Goal: Task Accomplishment & Management: Use online tool/utility

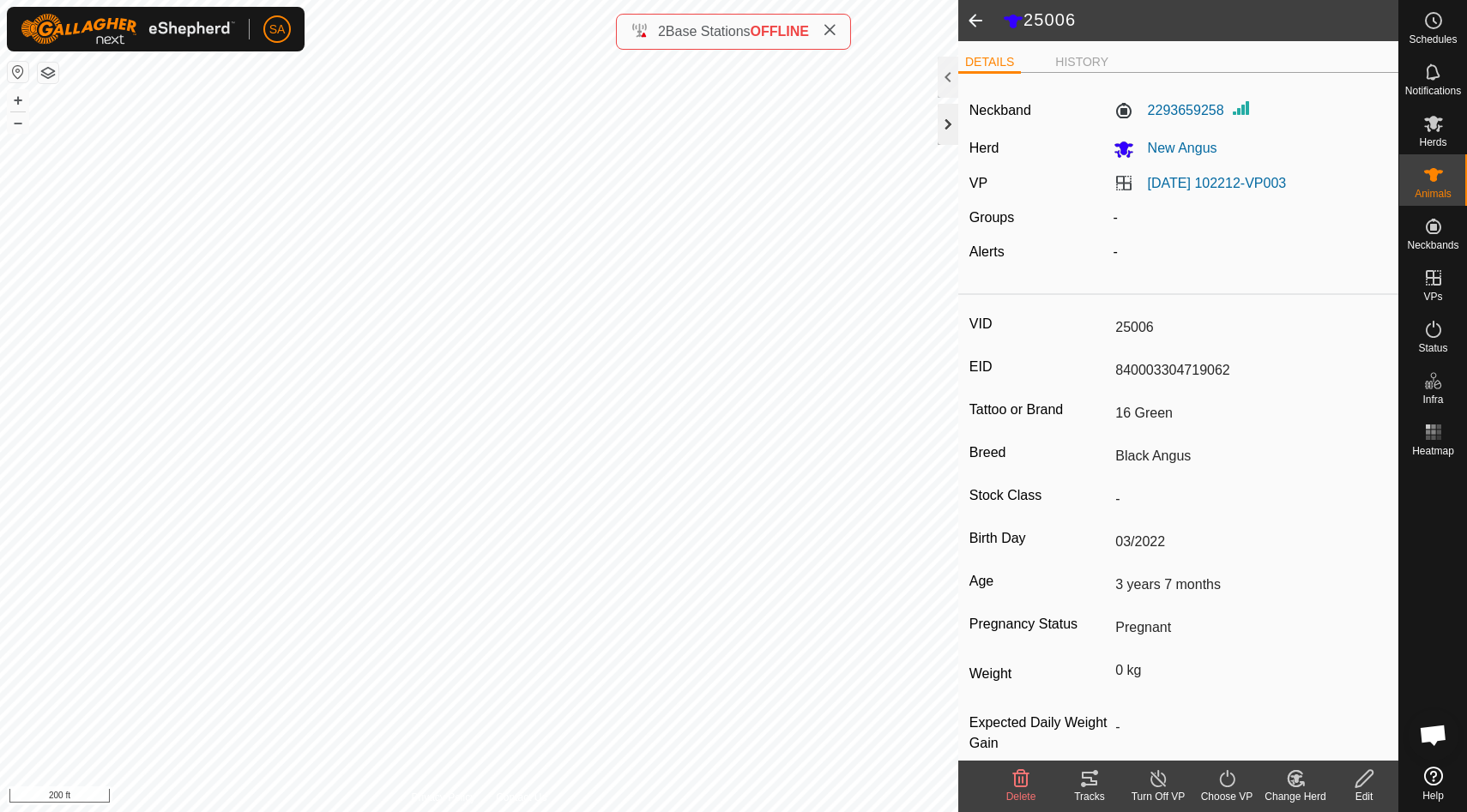
click at [949, 122] on div at bounding box center [947, 124] width 21 height 41
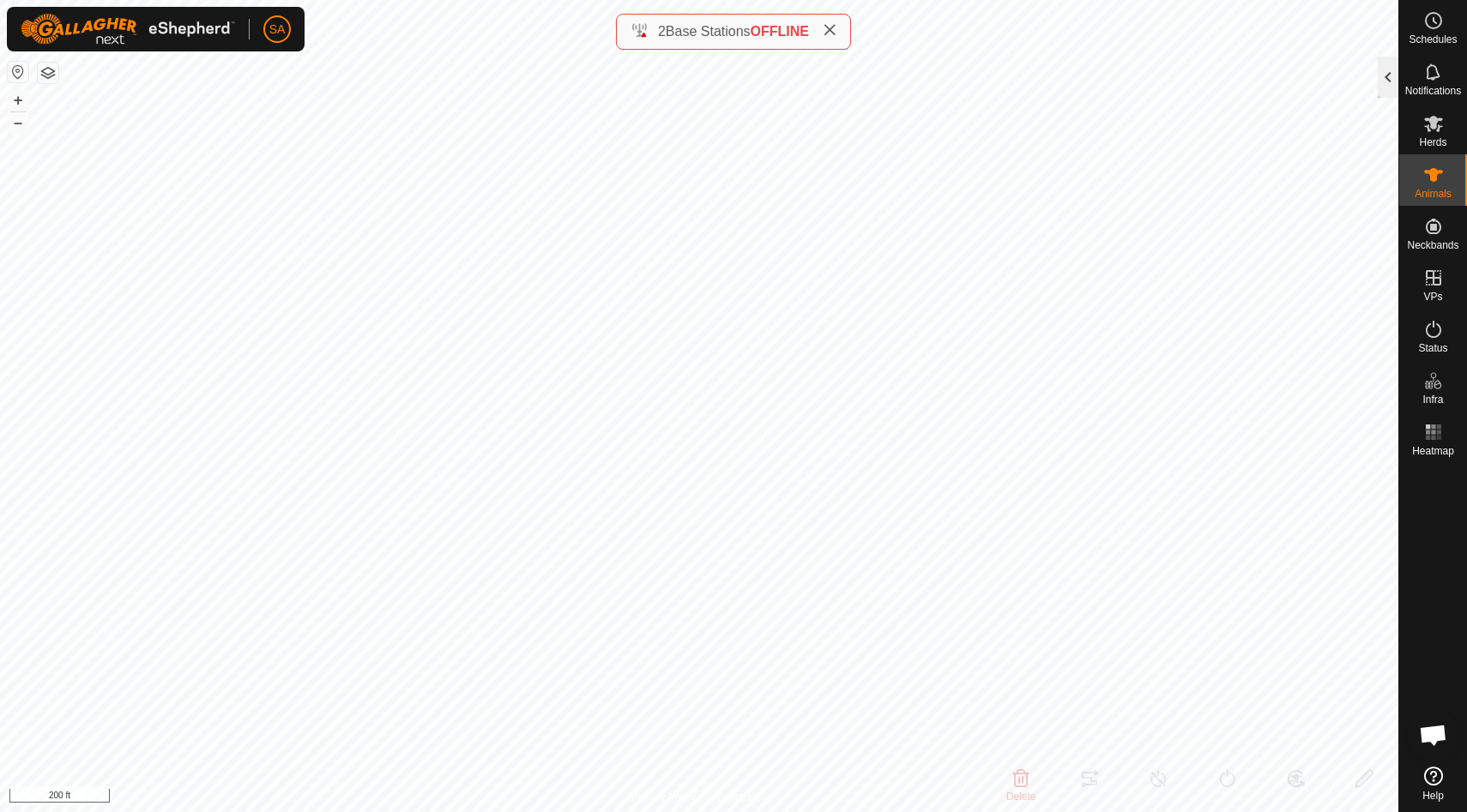
click at [1387, 77] on div at bounding box center [1388, 77] width 21 height 41
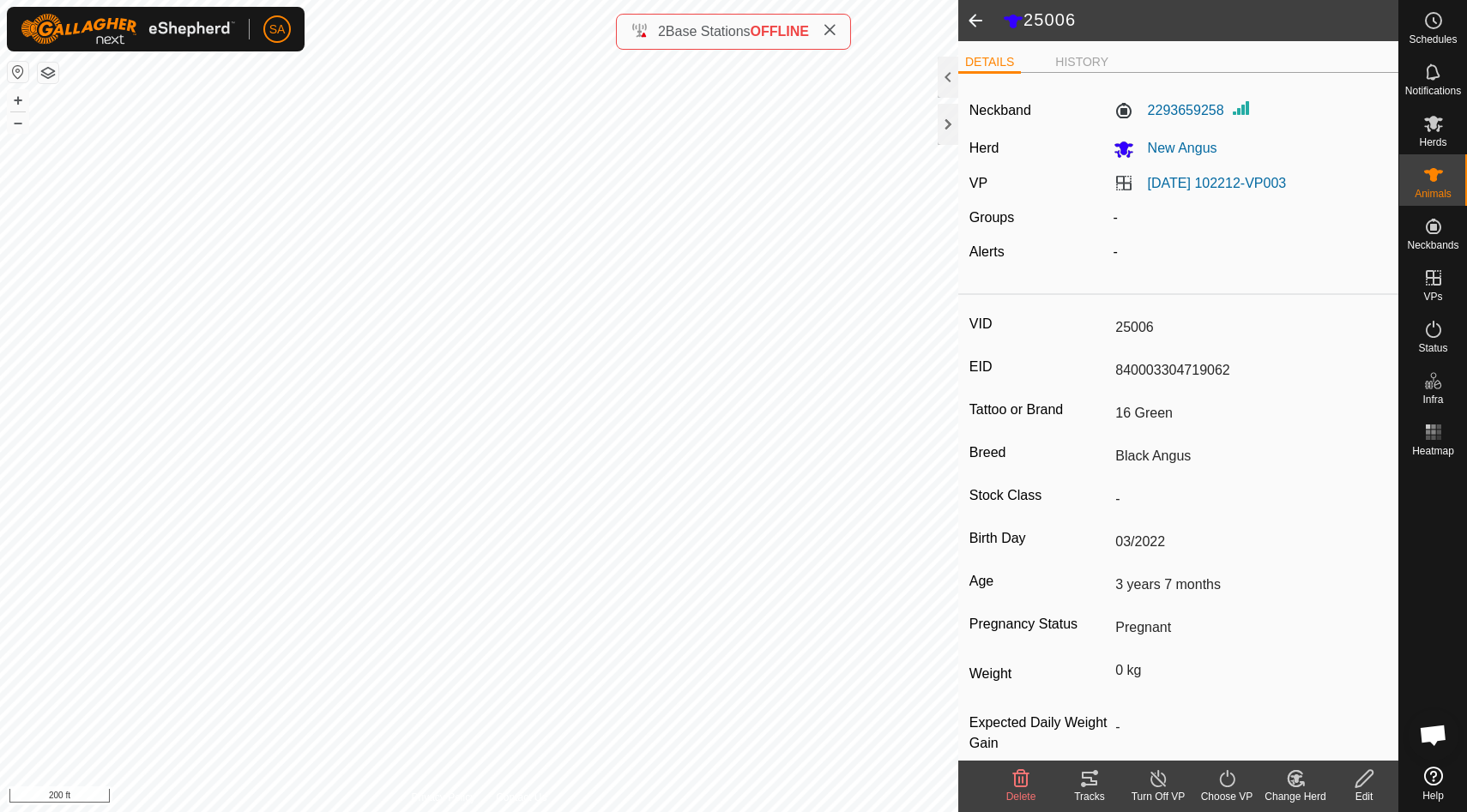
click at [973, 17] on span at bounding box center [976, 20] width 35 height 41
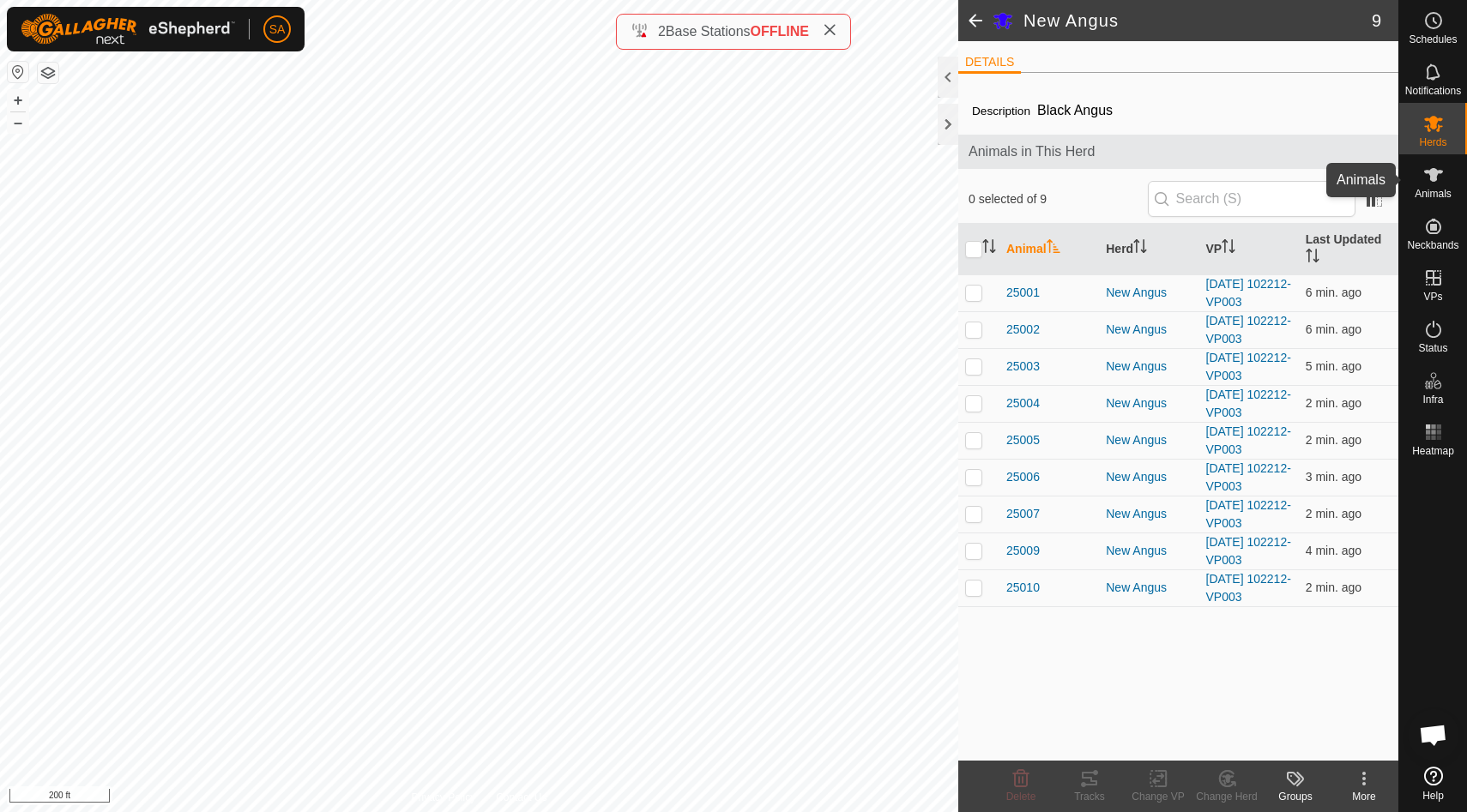
click at [1442, 180] on es-animals-svg-icon at bounding box center [1433, 175] width 31 height 27
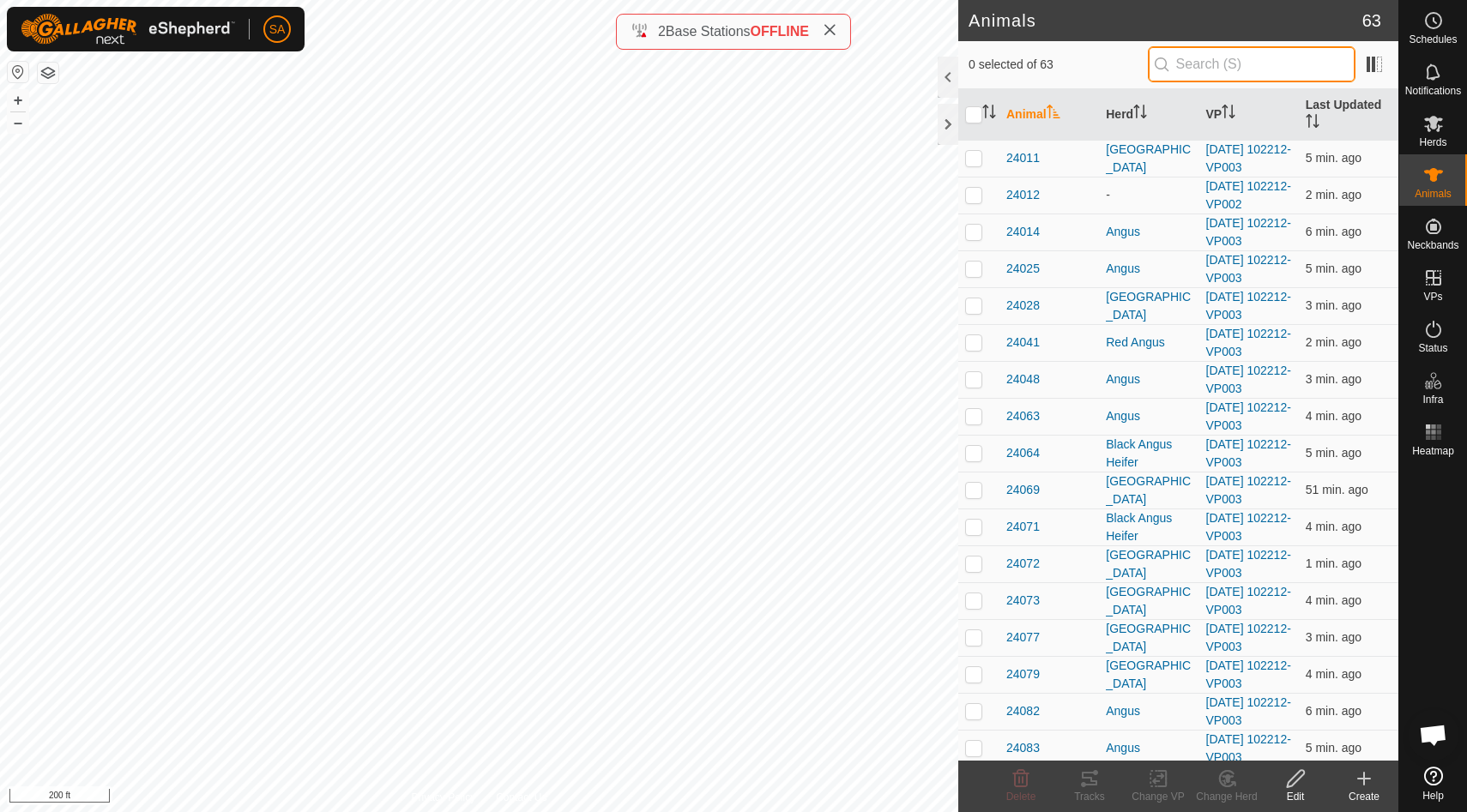
click at [1217, 62] on input "text" at bounding box center [1252, 65] width 208 height 36
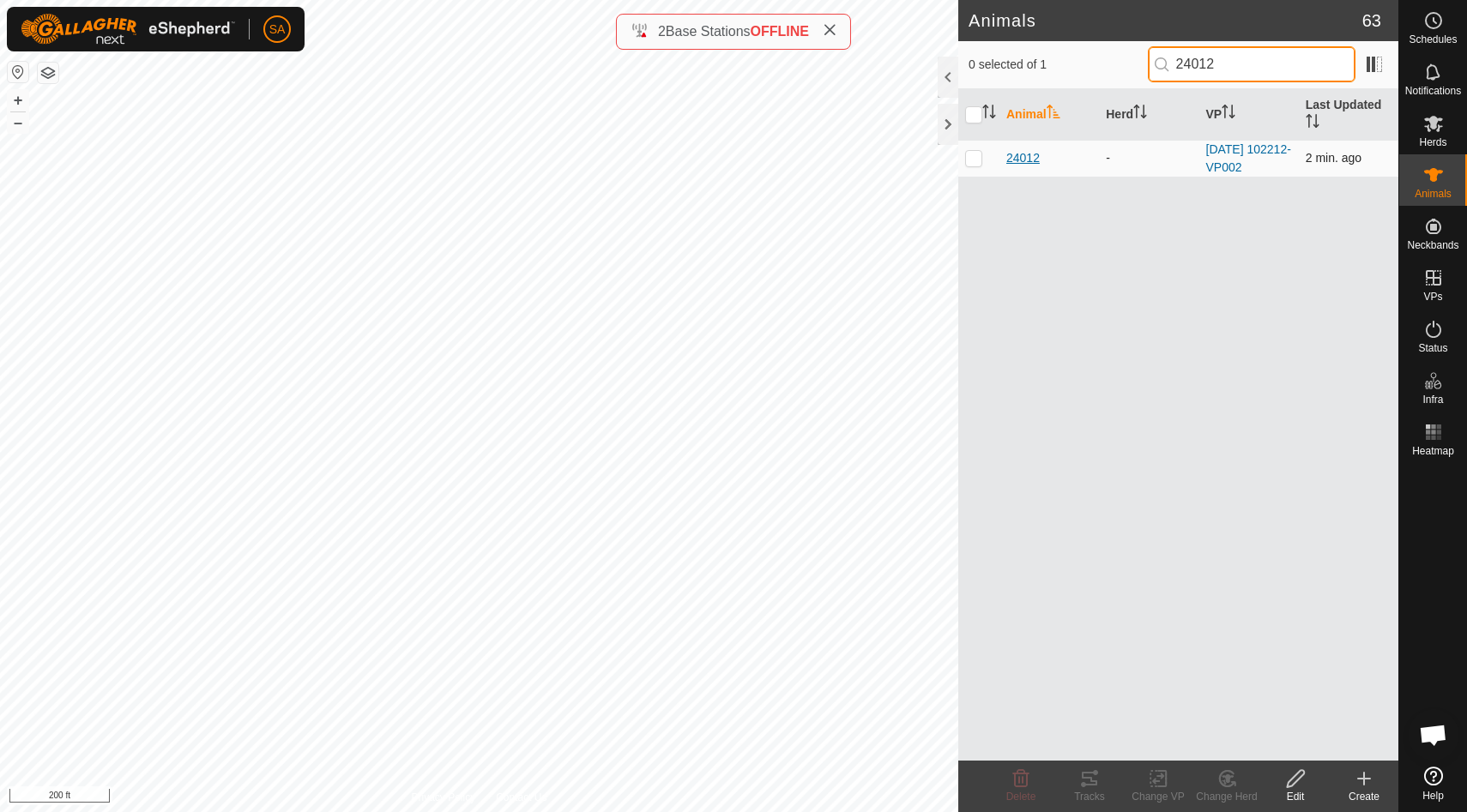
type input "24012"
click at [1026, 154] on span "24012" at bounding box center [1022, 159] width 34 height 18
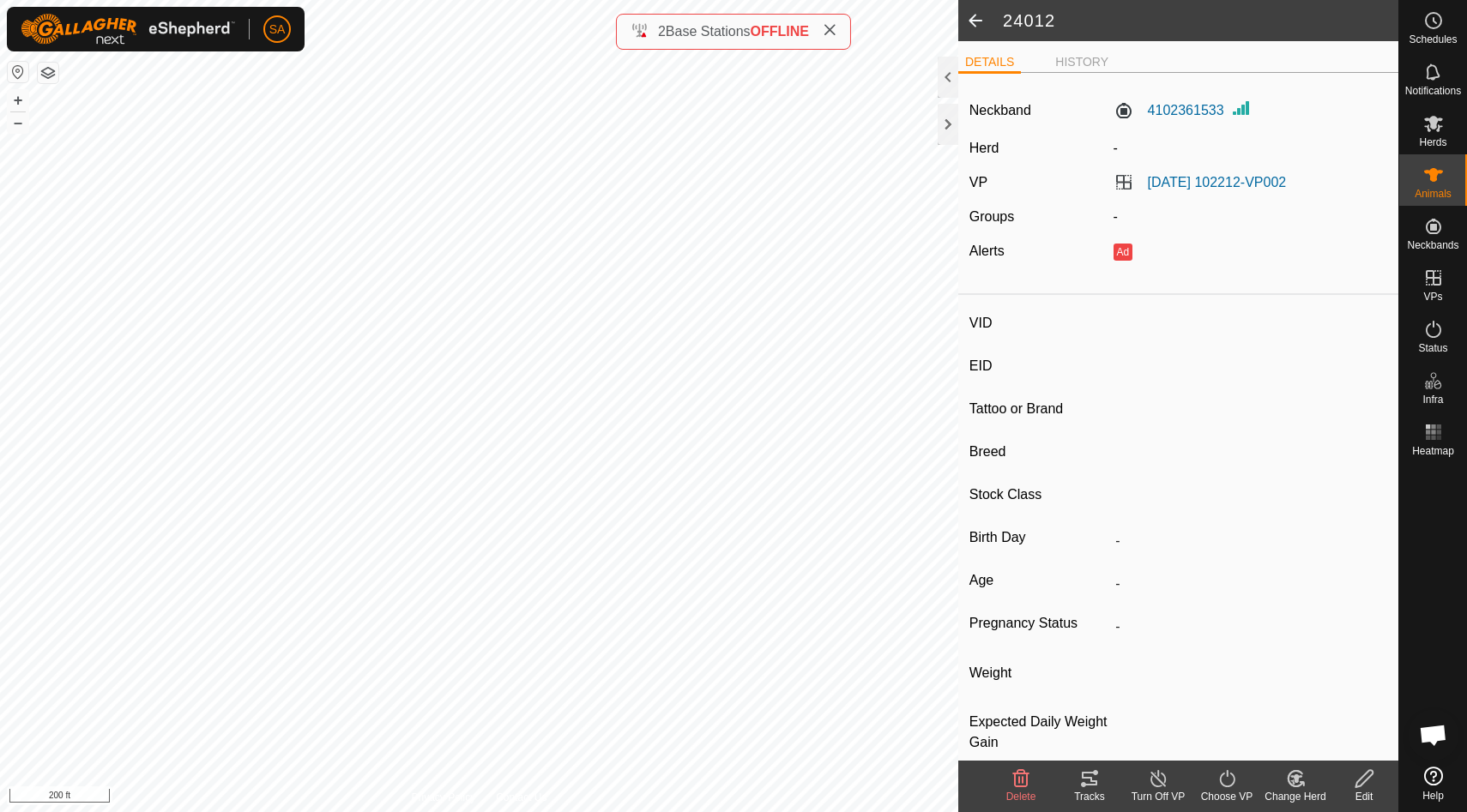
click at [1159, 788] on icon at bounding box center [1159, 778] width 22 height 21
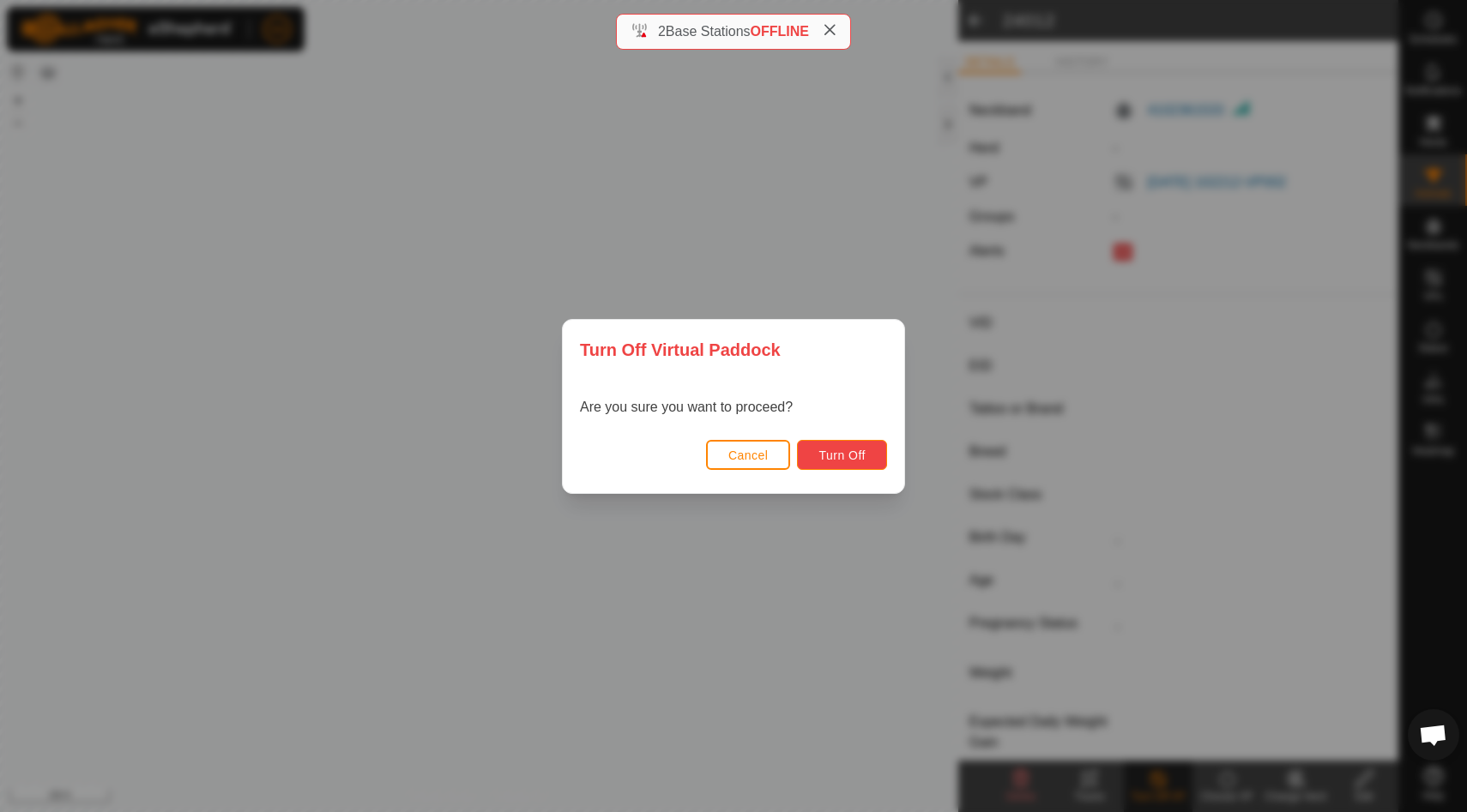
click at [867, 445] on button "Turn Off" at bounding box center [842, 455] width 90 height 30
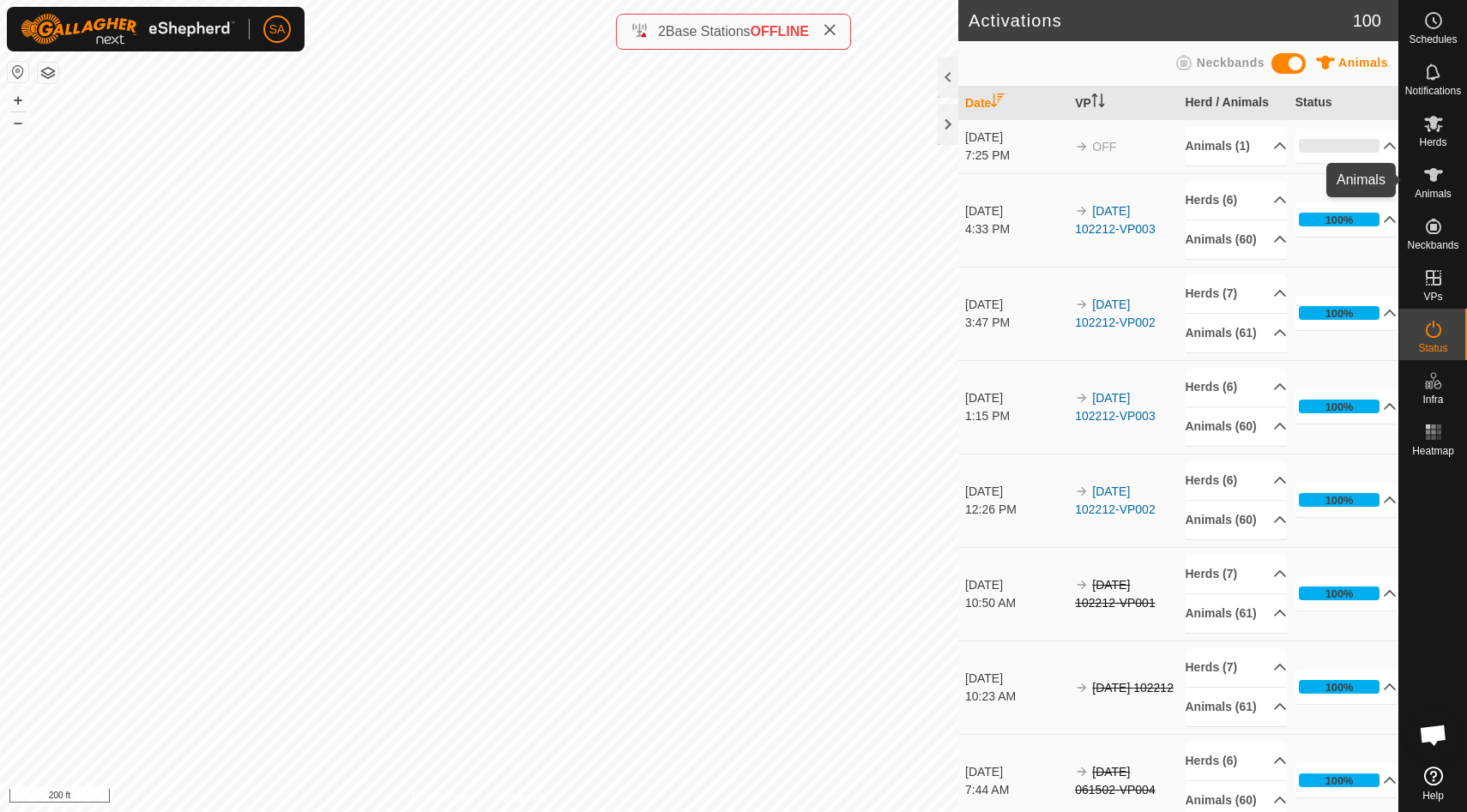
click at [1441, 179] on icon at bounding box center [1433, 175] width 21 height 21
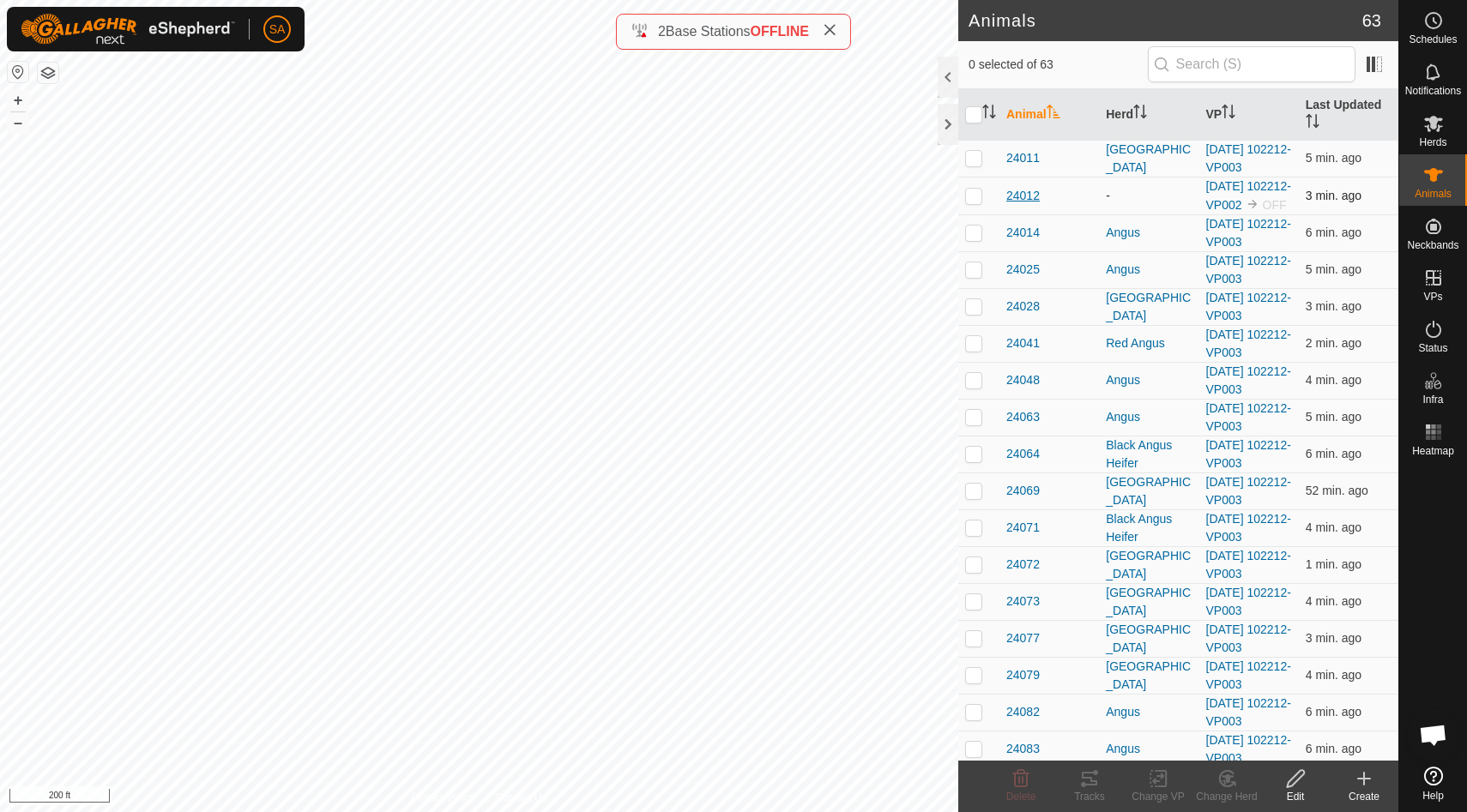
click at [1028, 205] on span "24012" at bounding box center [1022, 196] width 34 height 18
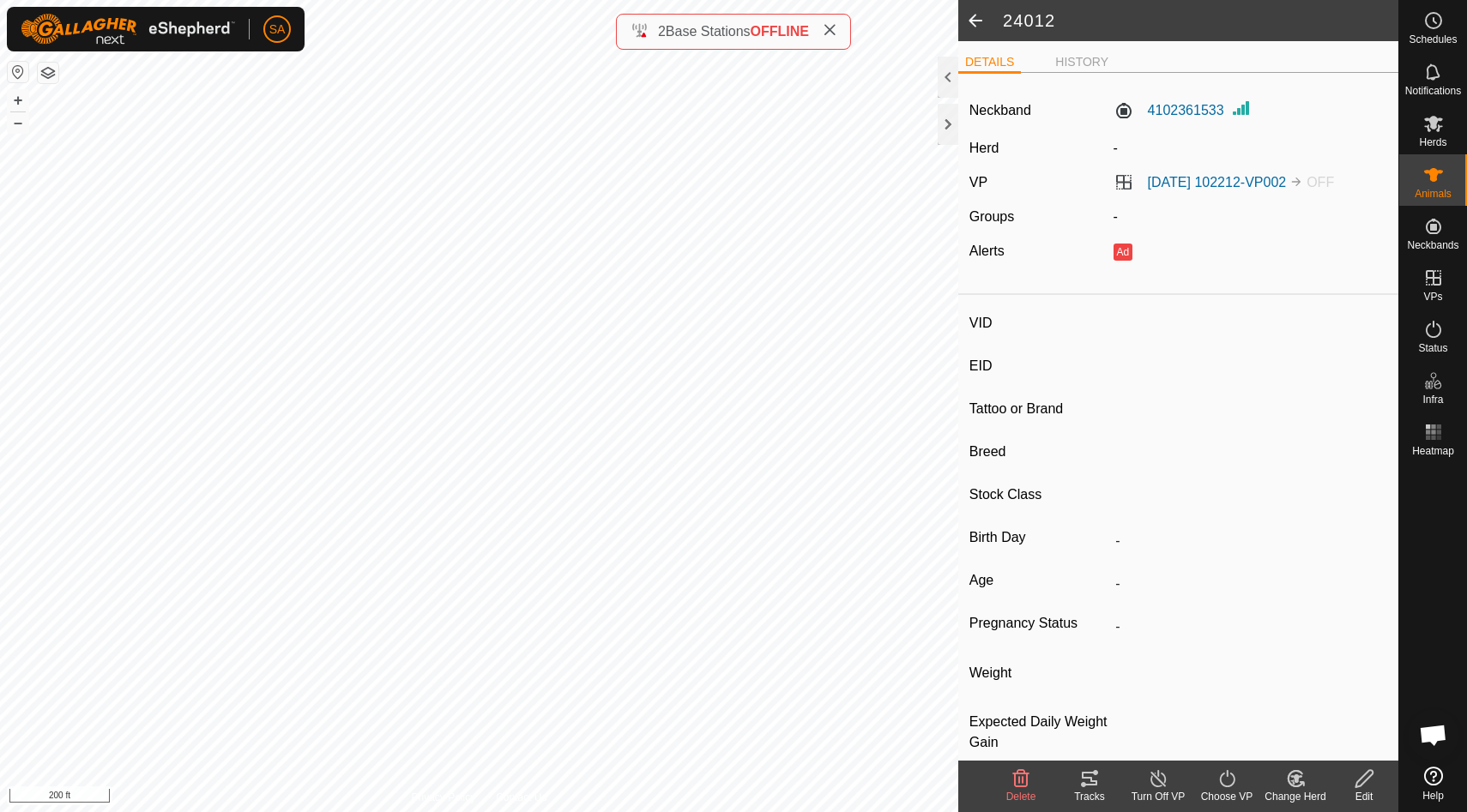
click at [1022, 786] on icon at bounding box center [1021, 778] width 16 height 17
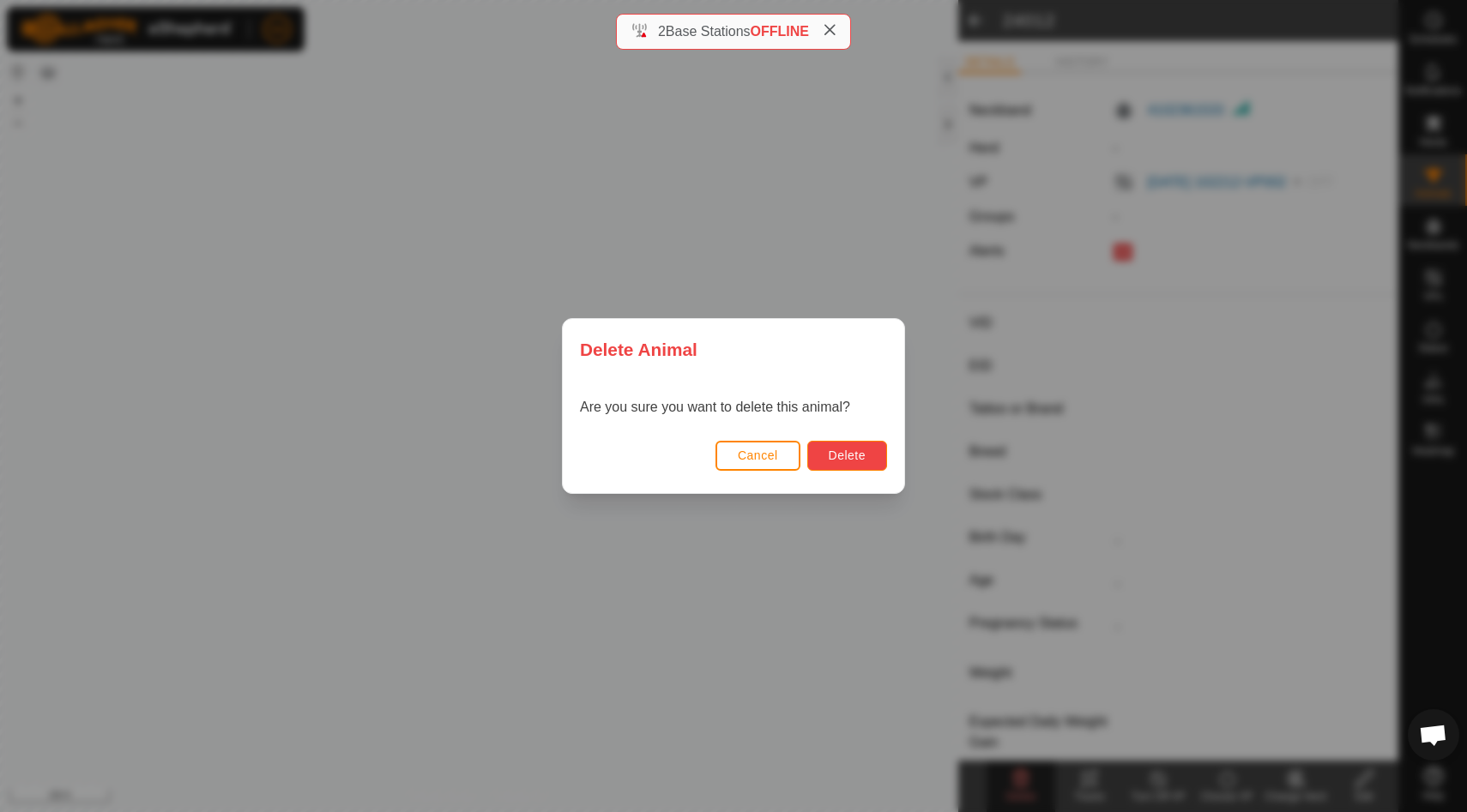
click at [861, 459] on span "Delete" at bounding box center [847, 455] width 36 height 14
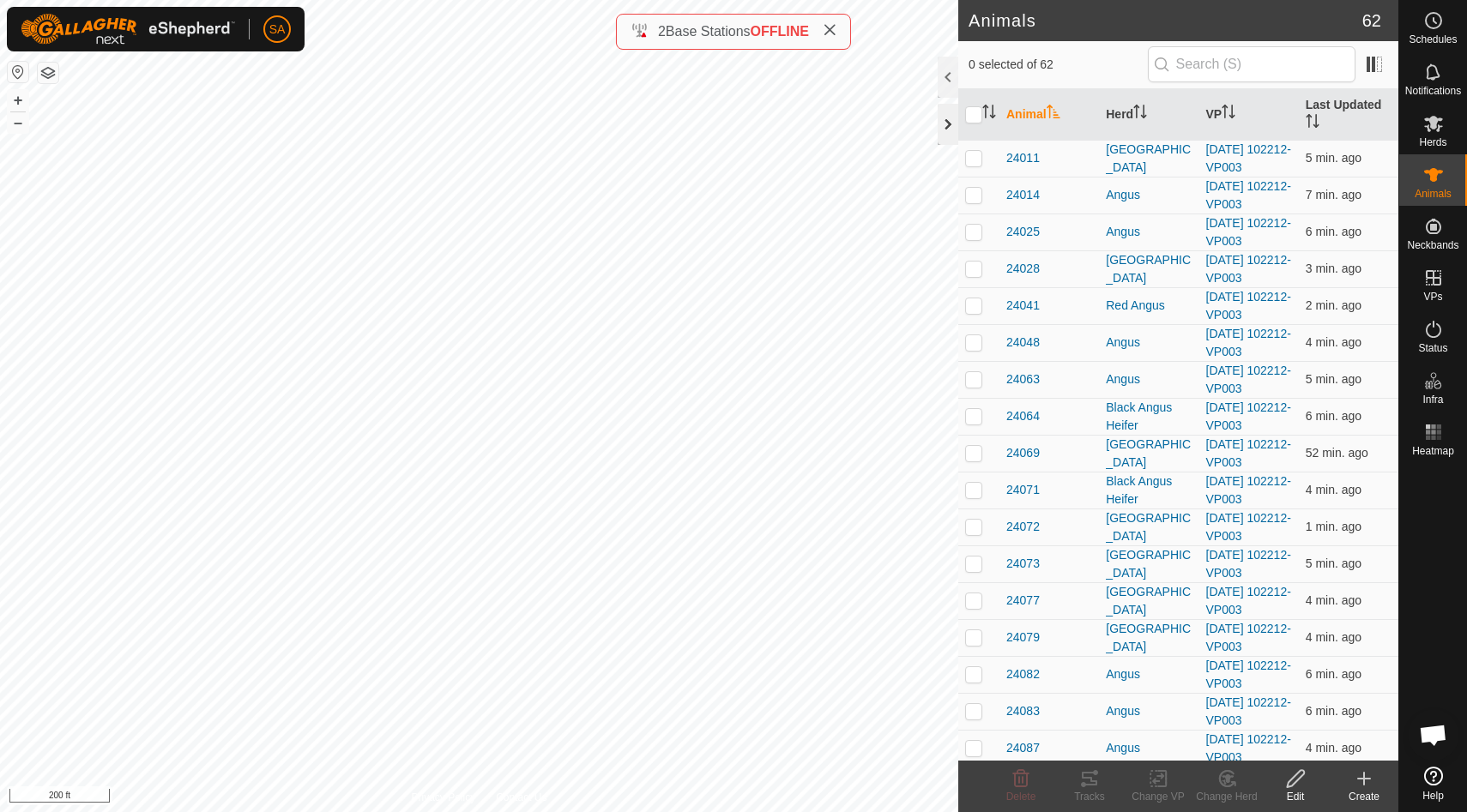
click at [945, 117] on div at bounding box center [947, 124] width 21 height 41
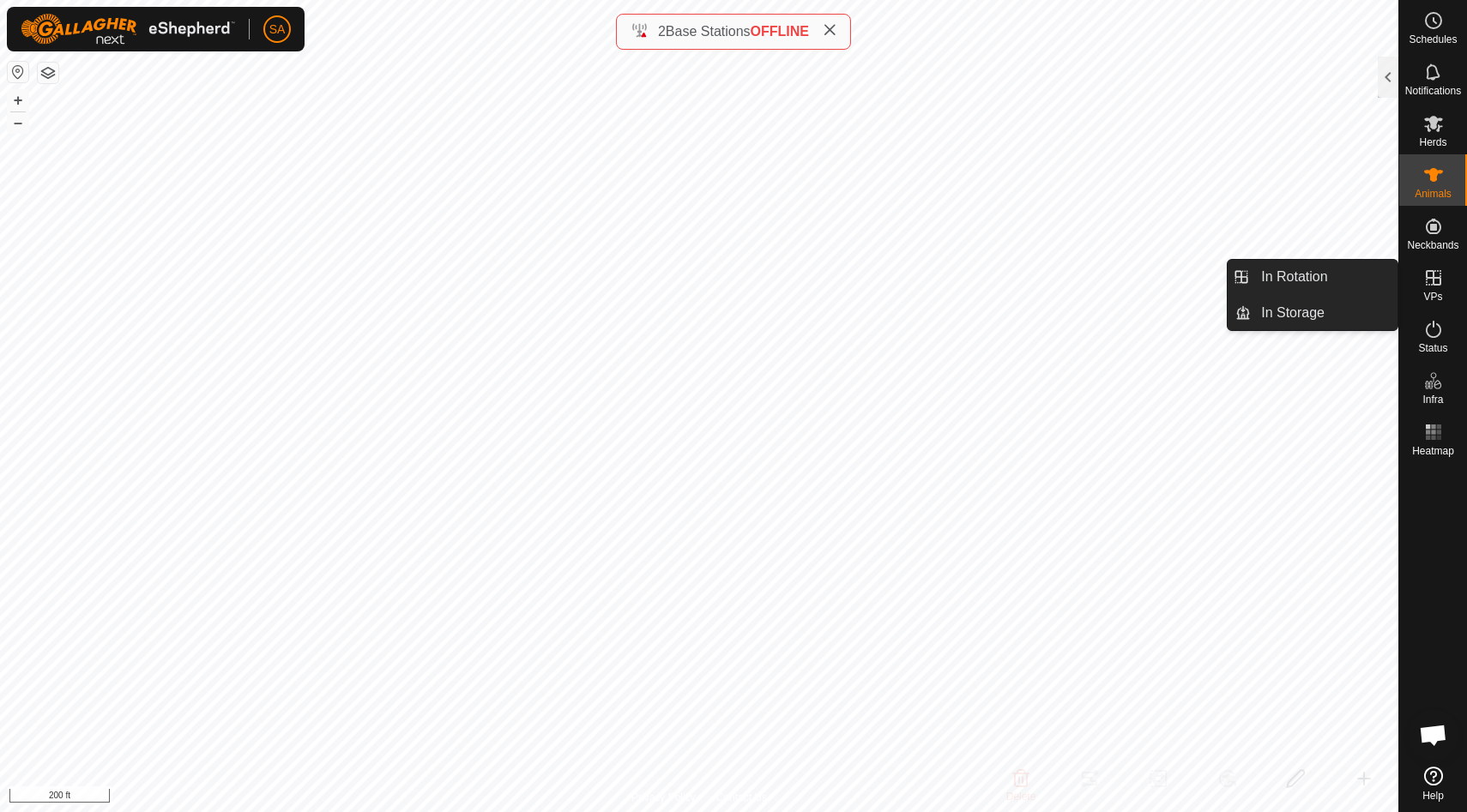
click at [1431, 276] on icon at bounding box center [1433, 278] width 21 height 21
click at [1368, 277] on link "In Rotation" at bounding box center [1324, 277] width 147 height 35
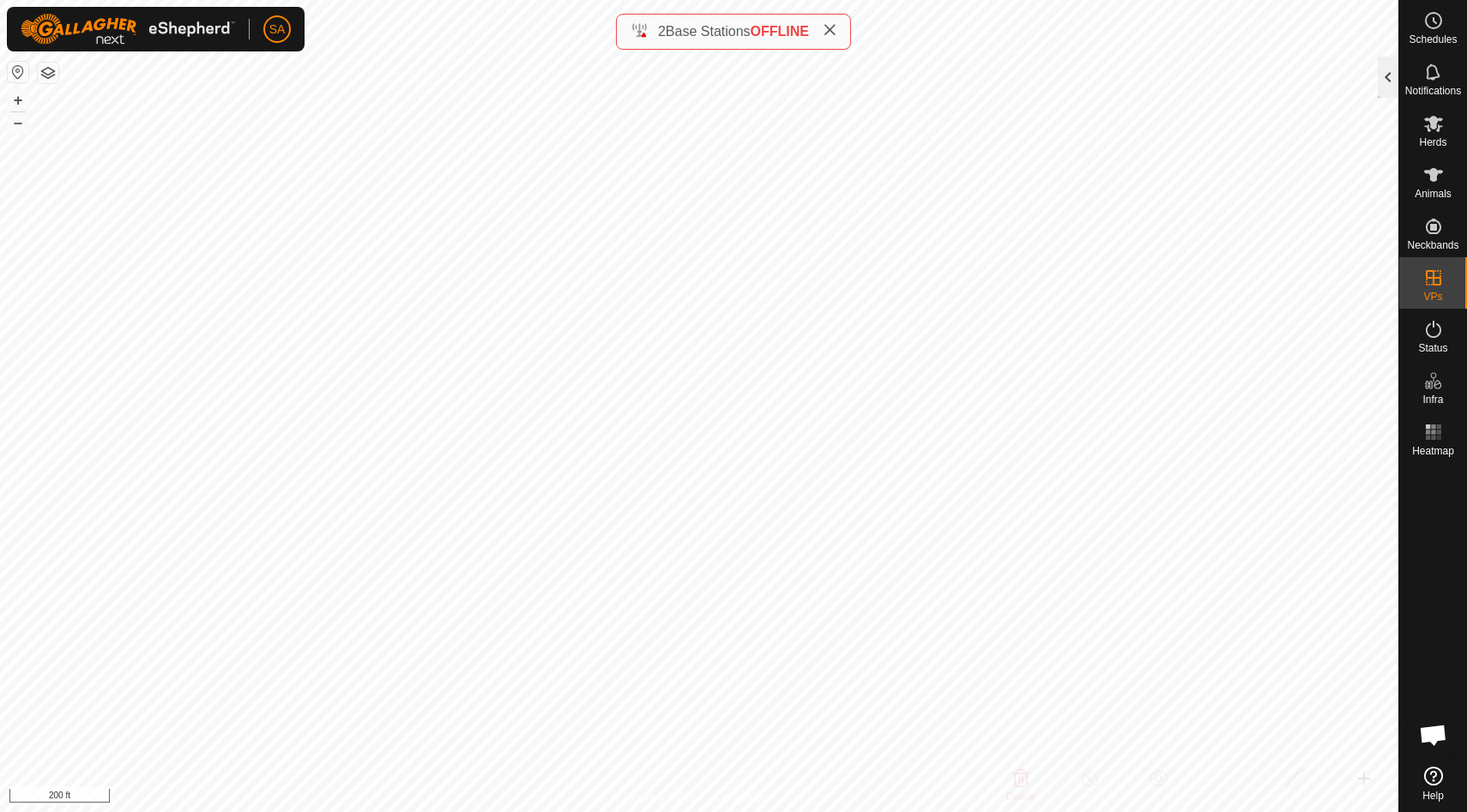
click at [1388, 86] on div at bounding box center [1388, 77] width 21 height 41
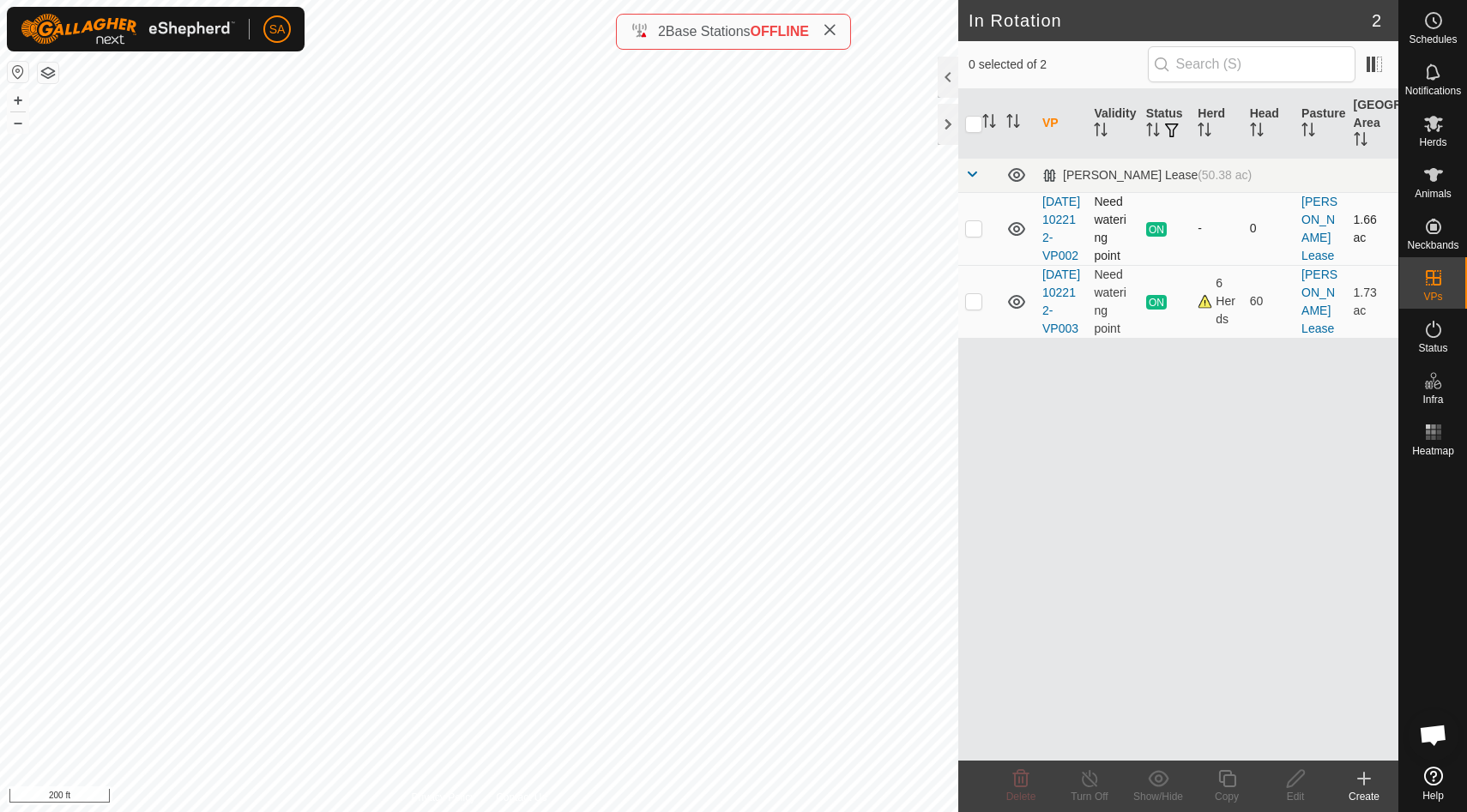
click at [974, 235] on p-checkbox at bounding box center [973, 228] width 17 height 14
click at [974, 308] on p-checkbox at bounding box center [973, 301] width 17 height 14
click at [973, 235] on p-checkbox at bounding box center [973, 228] width 17 height 14
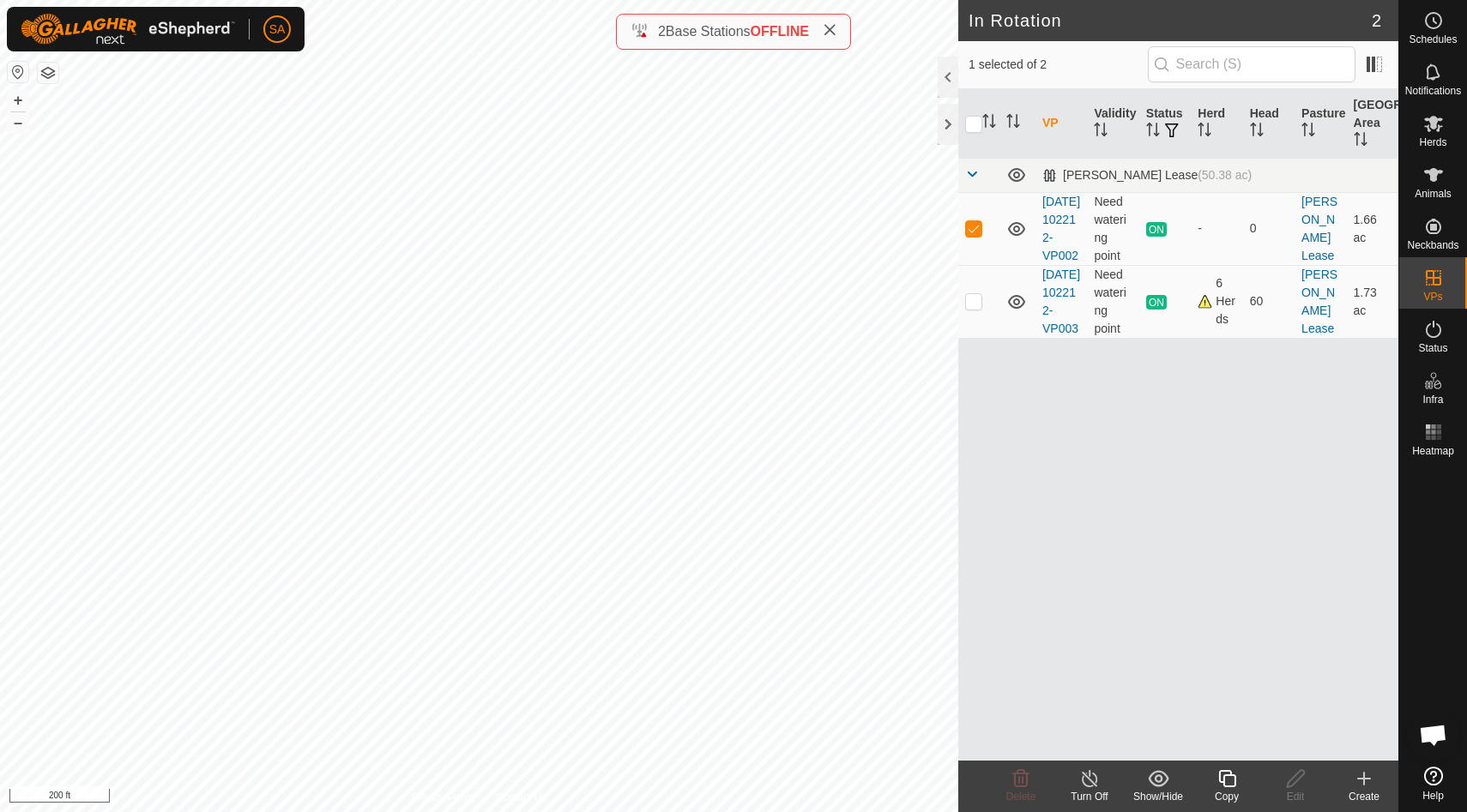
click at [1091, 776] on icon at bounding box center [1090, 778] width 22 height 21
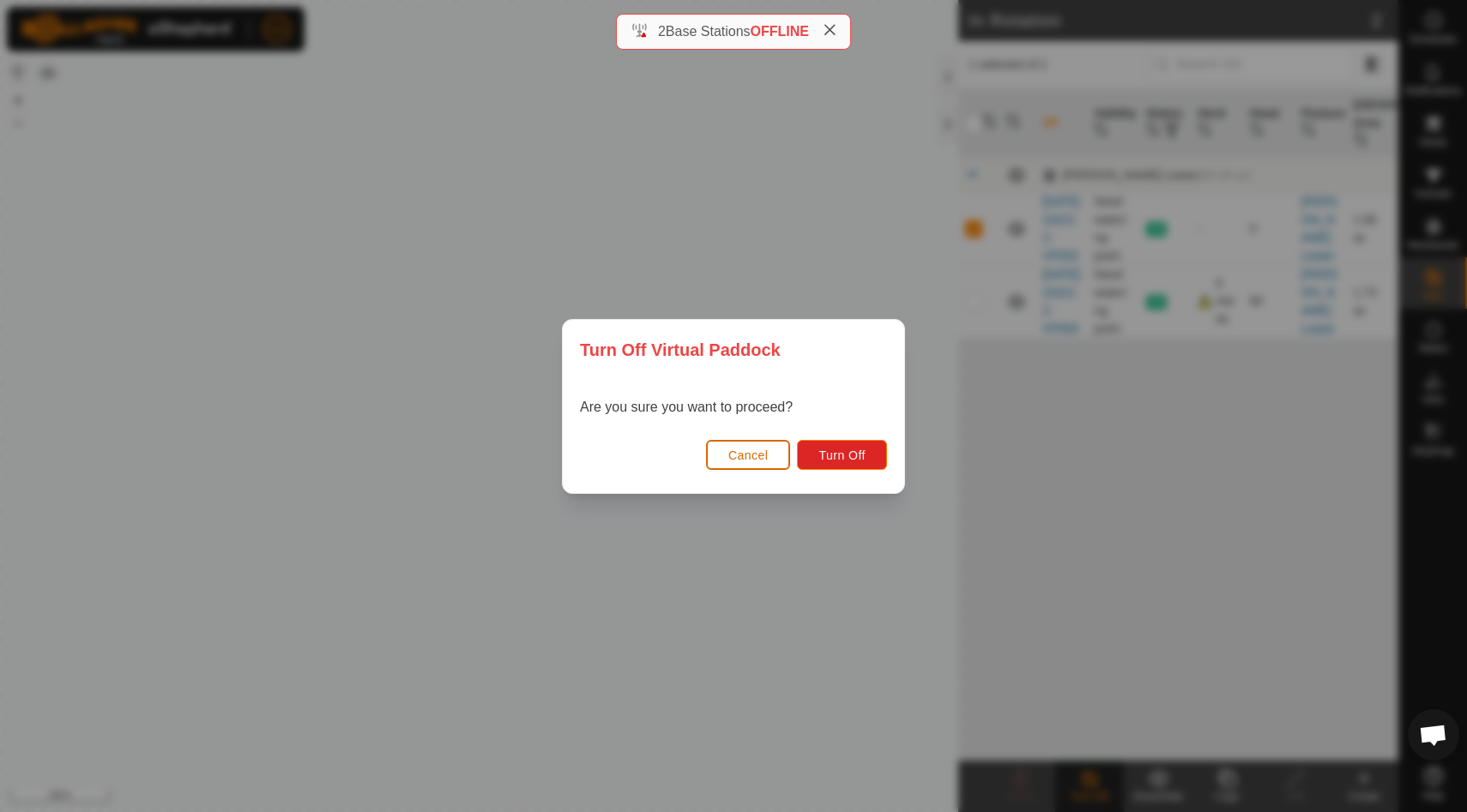
click at [759, 456] on span "Cancel" at bounding box center [749, 455] width 40 height 14
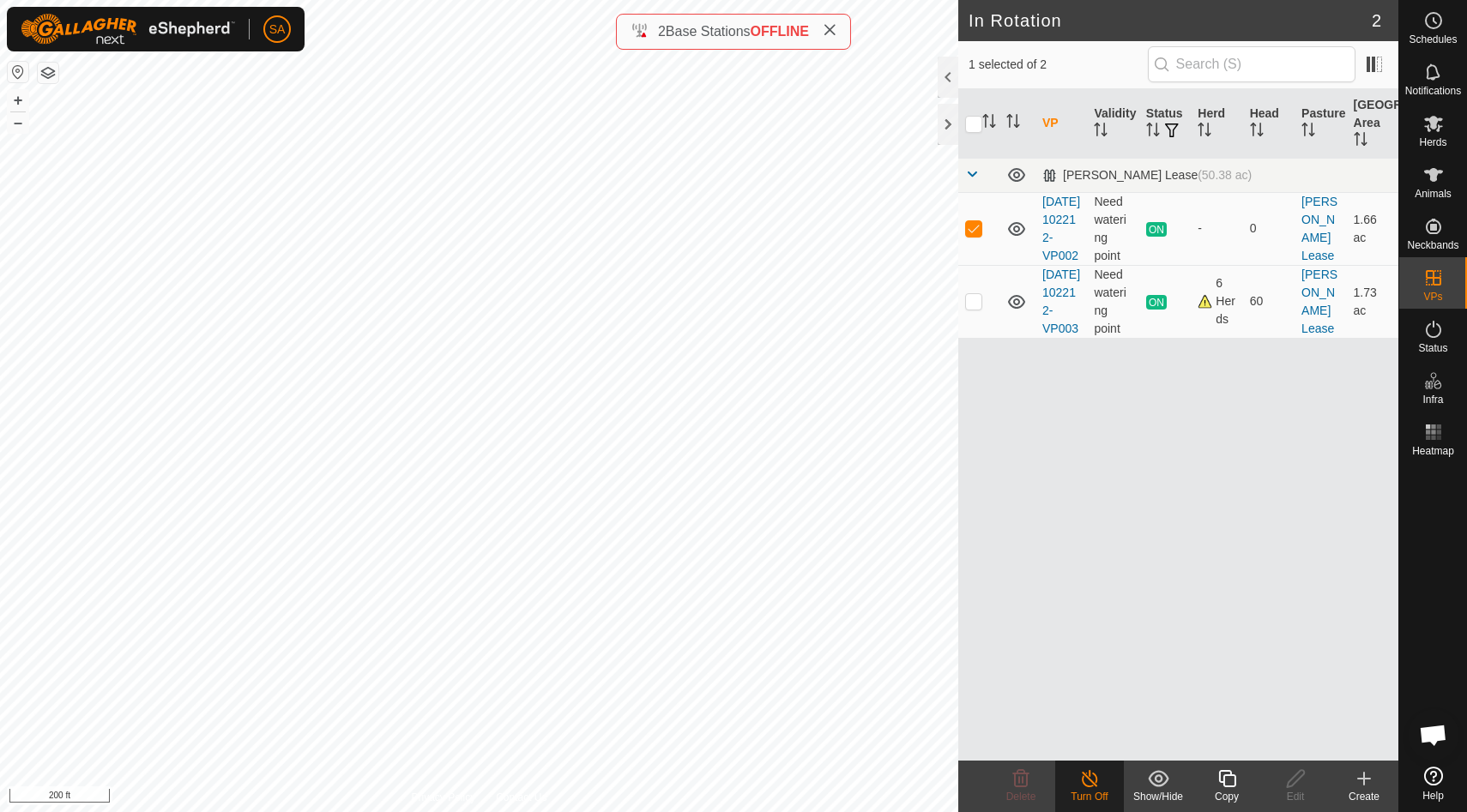
click at [1091, 785] on icon at bounding box center [1090, 778] width 22 height 21
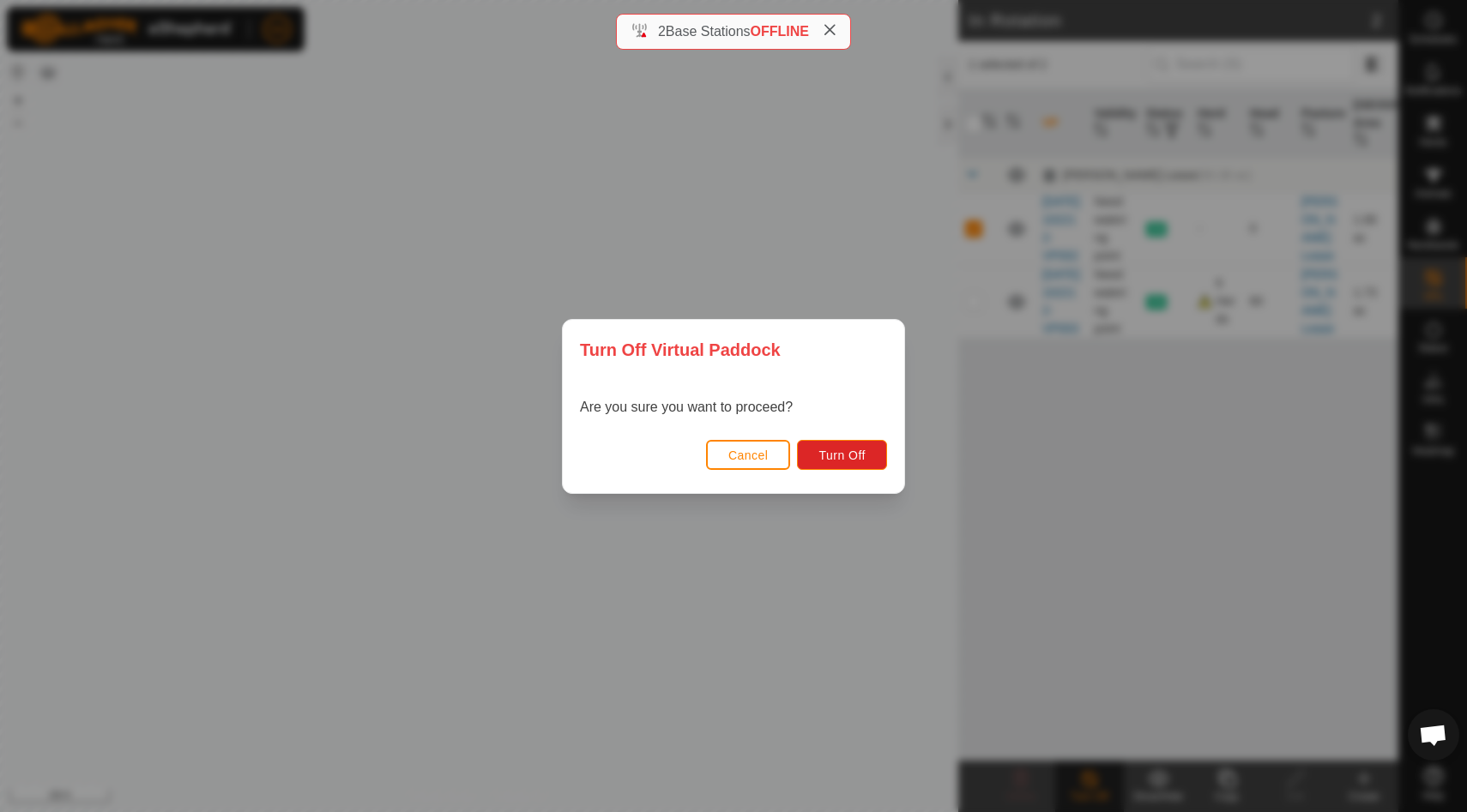
click at [842, 439] on div "Cancel Turn Off" at bounding box center [733, 464] width 341 height 58
click at [842, 453] on span "Turn Off" at bounding box center [842, 455] width 47 height 14
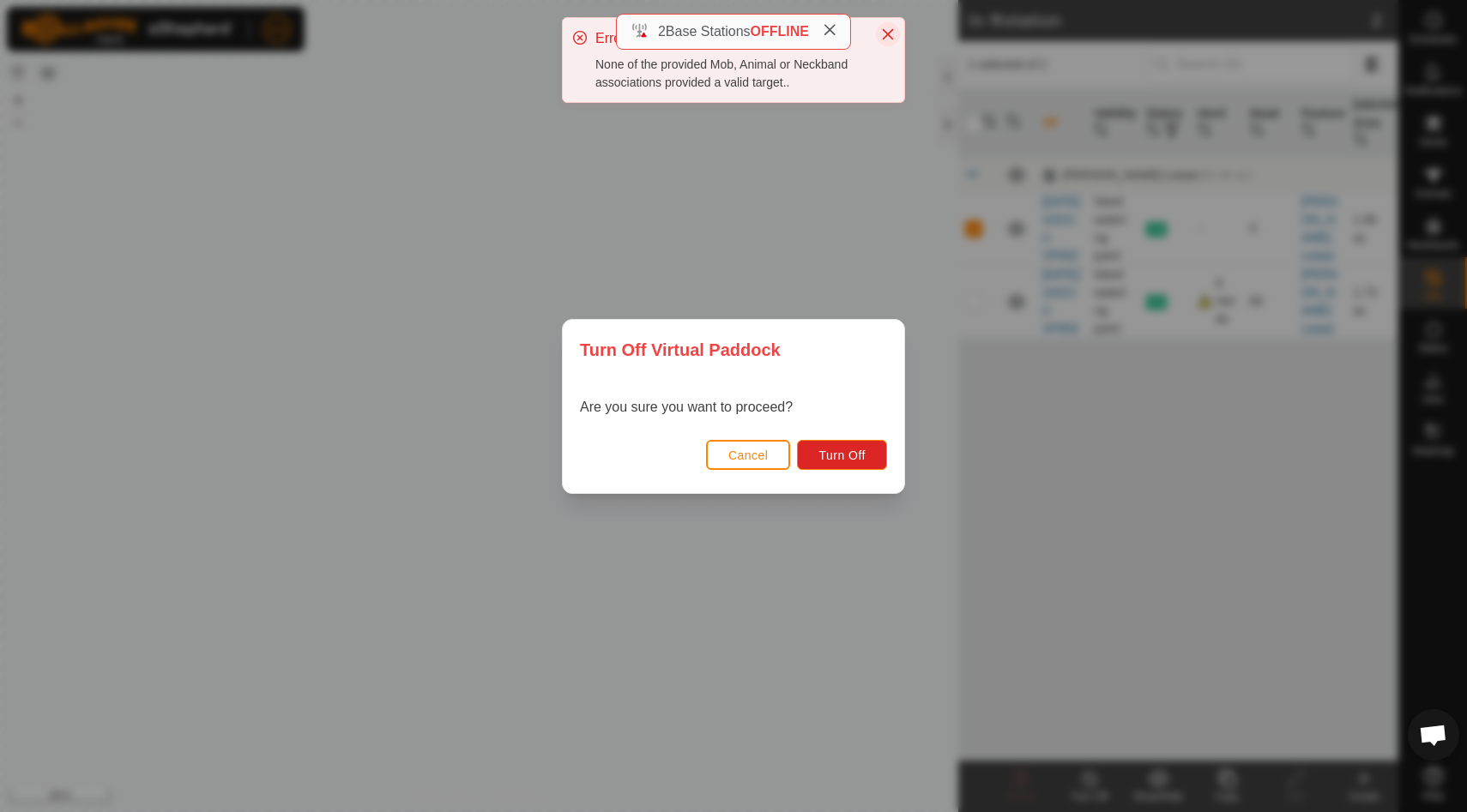
click at [890, 31] on icon "Close" at bounding box center [888, 35] width 11 height 11
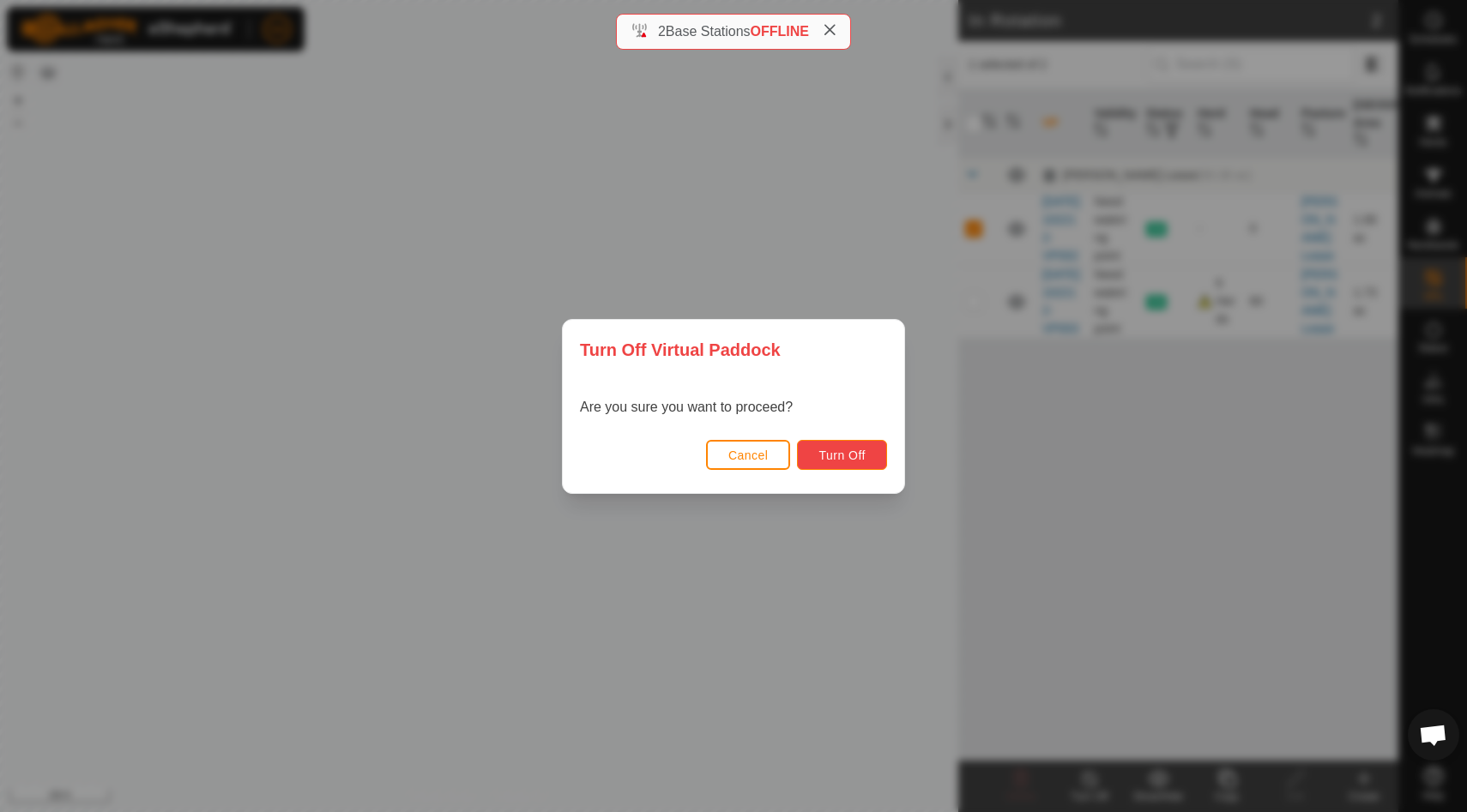
click at [830, 452] on span "Turn Off" at bounding box center [842, 455] width 47 height 14
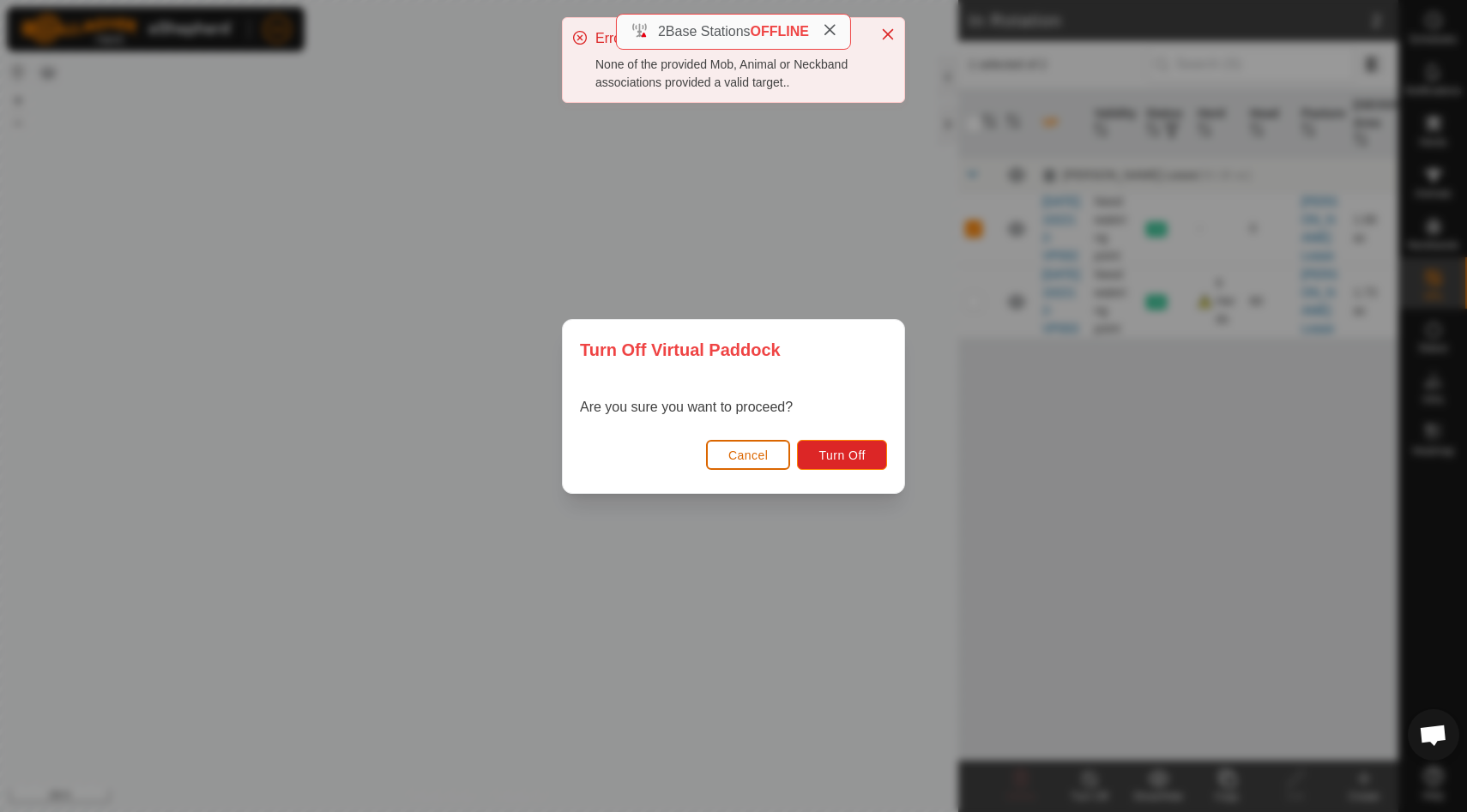
click at [750, 455] on span "Cancel" at bounding box center [749, 455] width 40 height 14
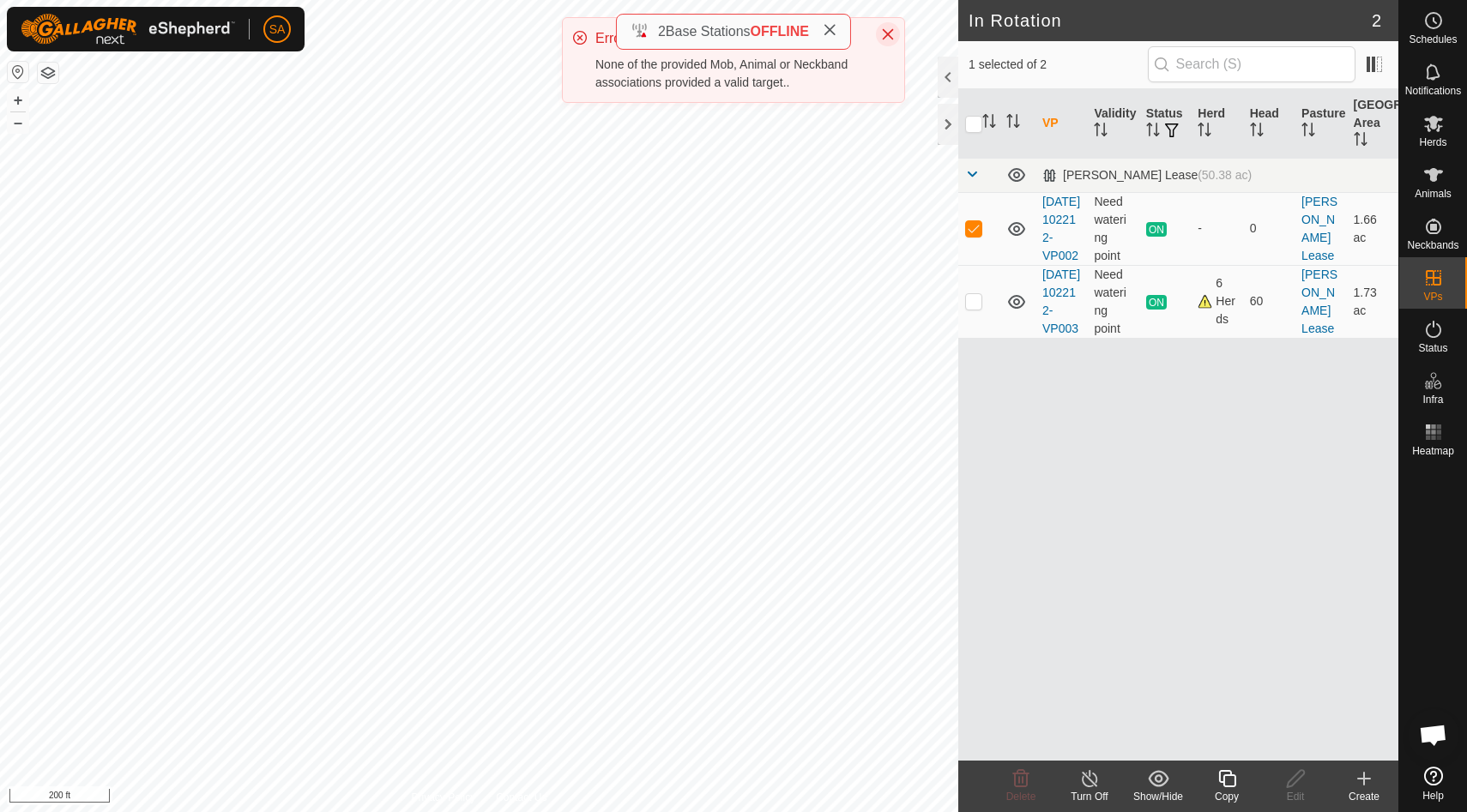
click at [888, 32] on icon "Close" at bounding box center [887, 34] width 14 height 14
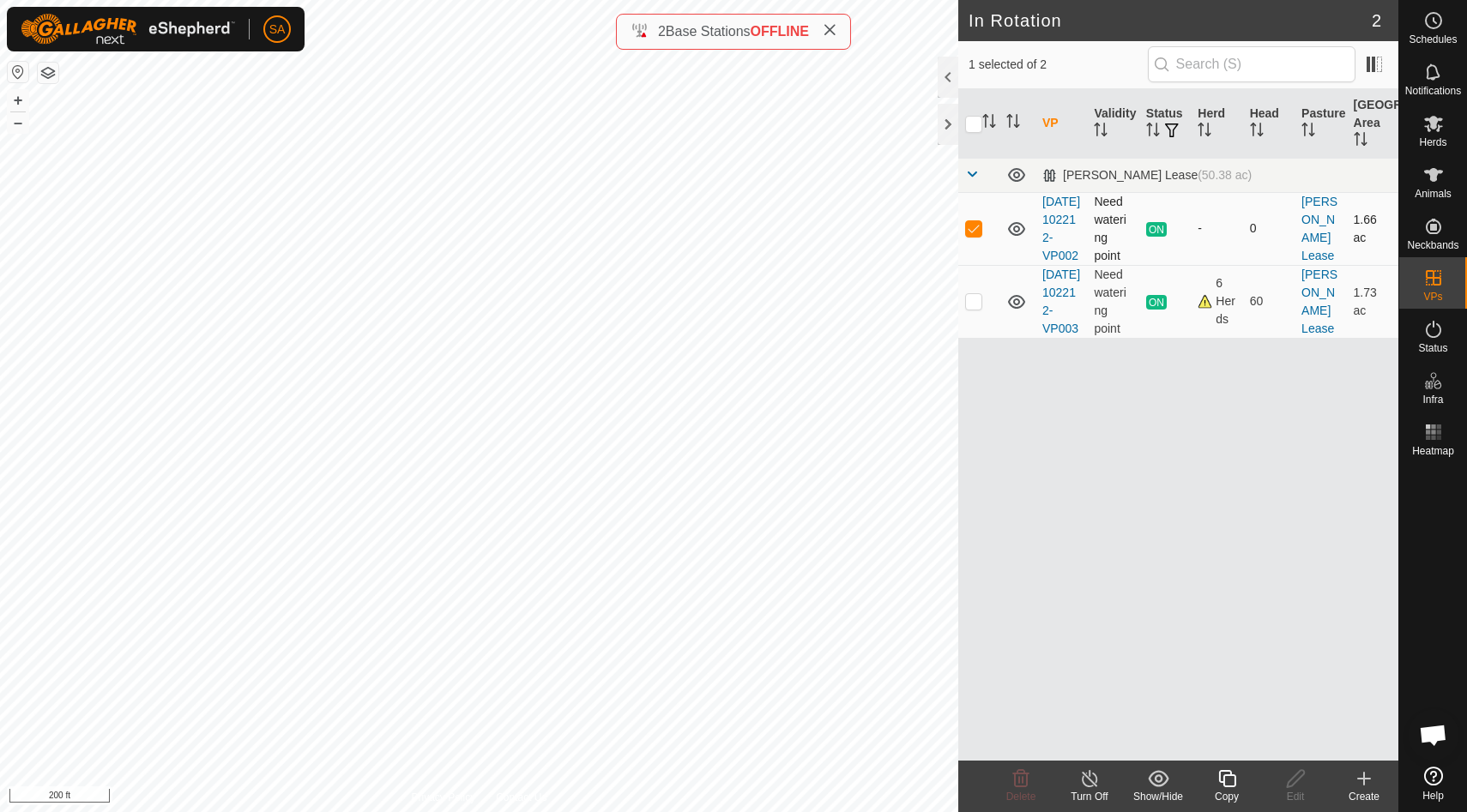
click at [980, 234] on p-checkbox at bounding box center [973, 228] width 17 height 14
click at [974, 308] on p-checkbox at bounding box center [973, 301] width 17 height 14
click at [974, 235] on p-checkbox at bounding box center [973, 228] width 17 height 14
click at [1157, 784] on icon at bounding box center [1159, 778] width 22 height 21
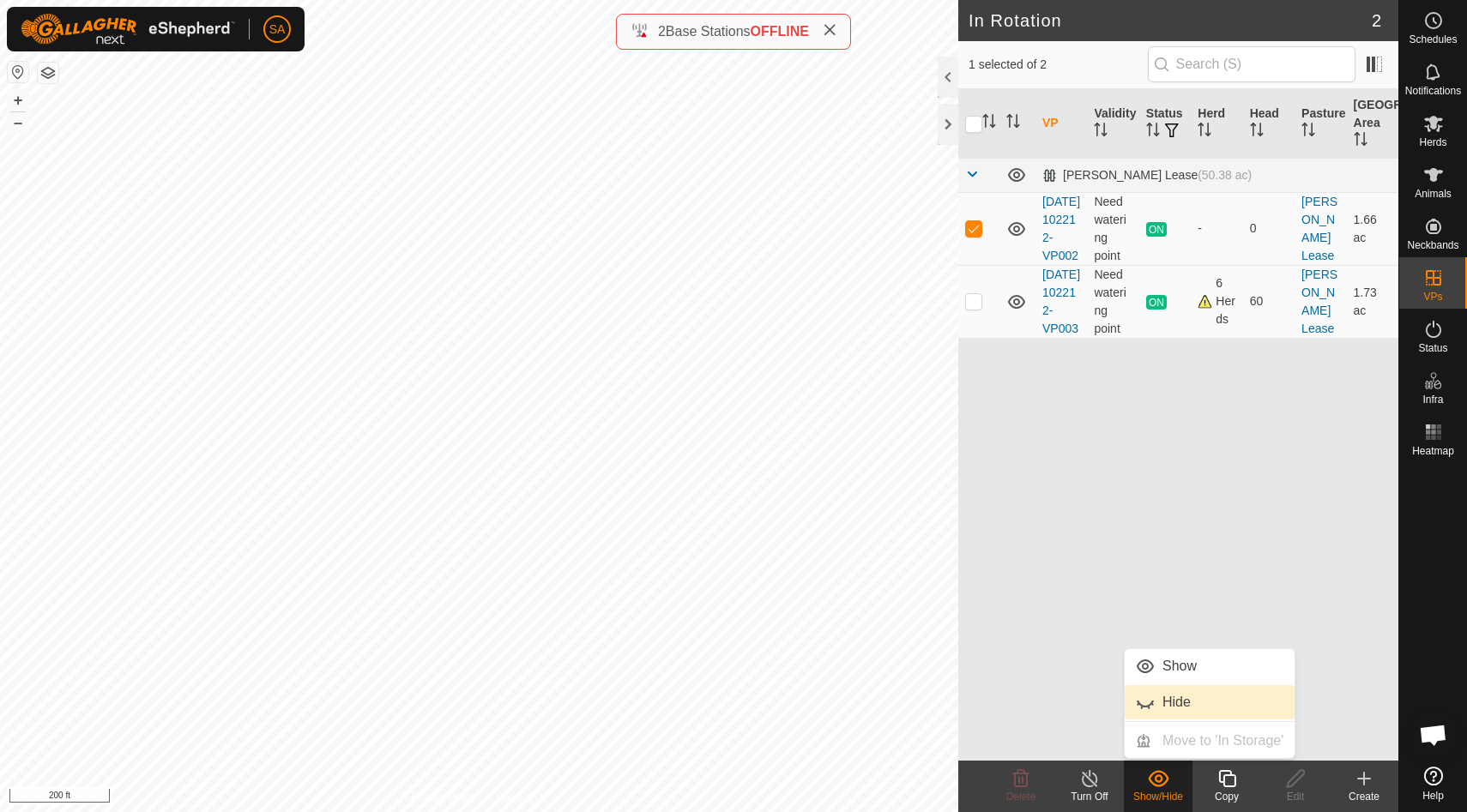
click at [1180, 695] on link "Hide" at bounding box center [1209, 703] width 170 height 35
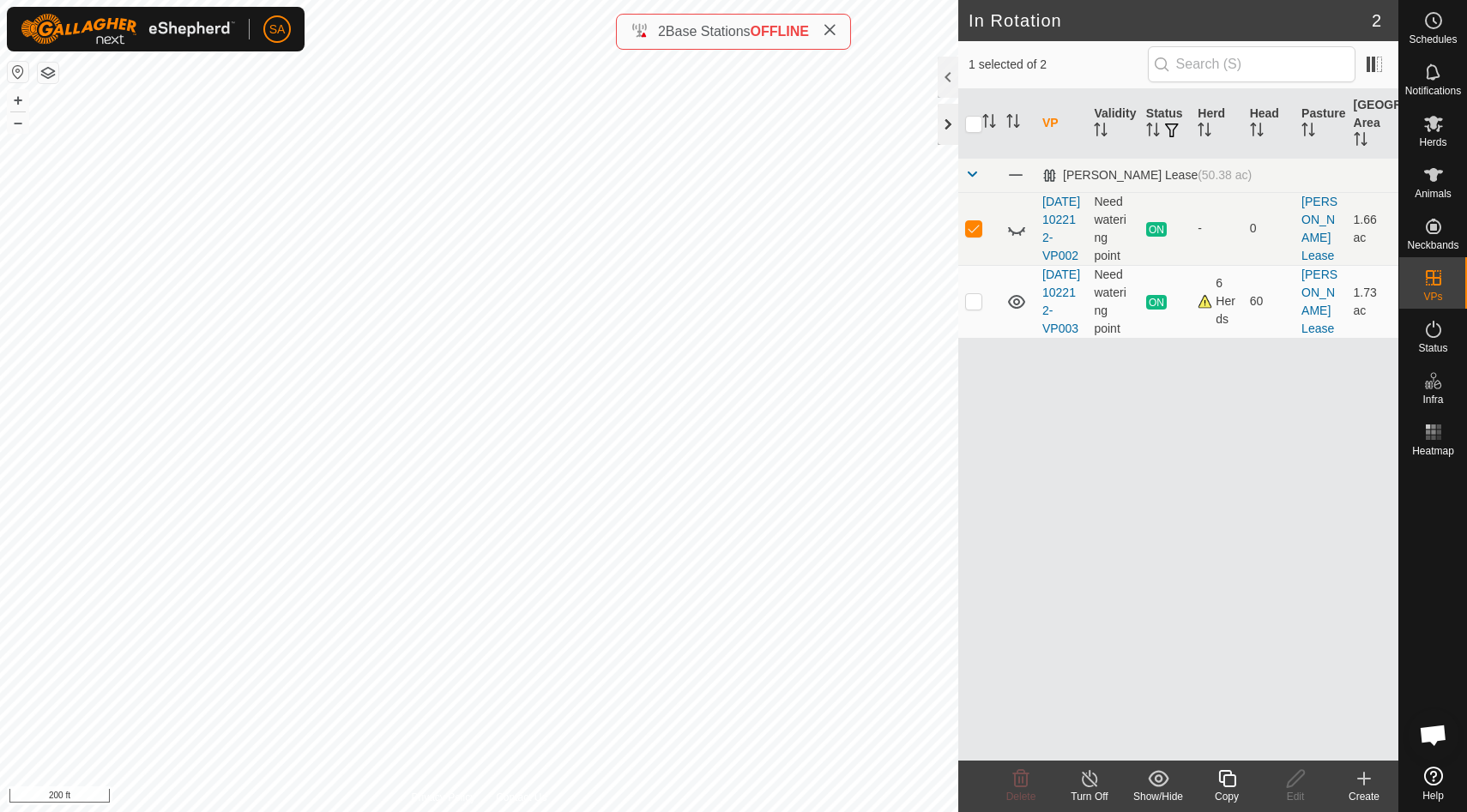
click at [948, 128] on div at bounding box center [947, 124] width 21 height 41
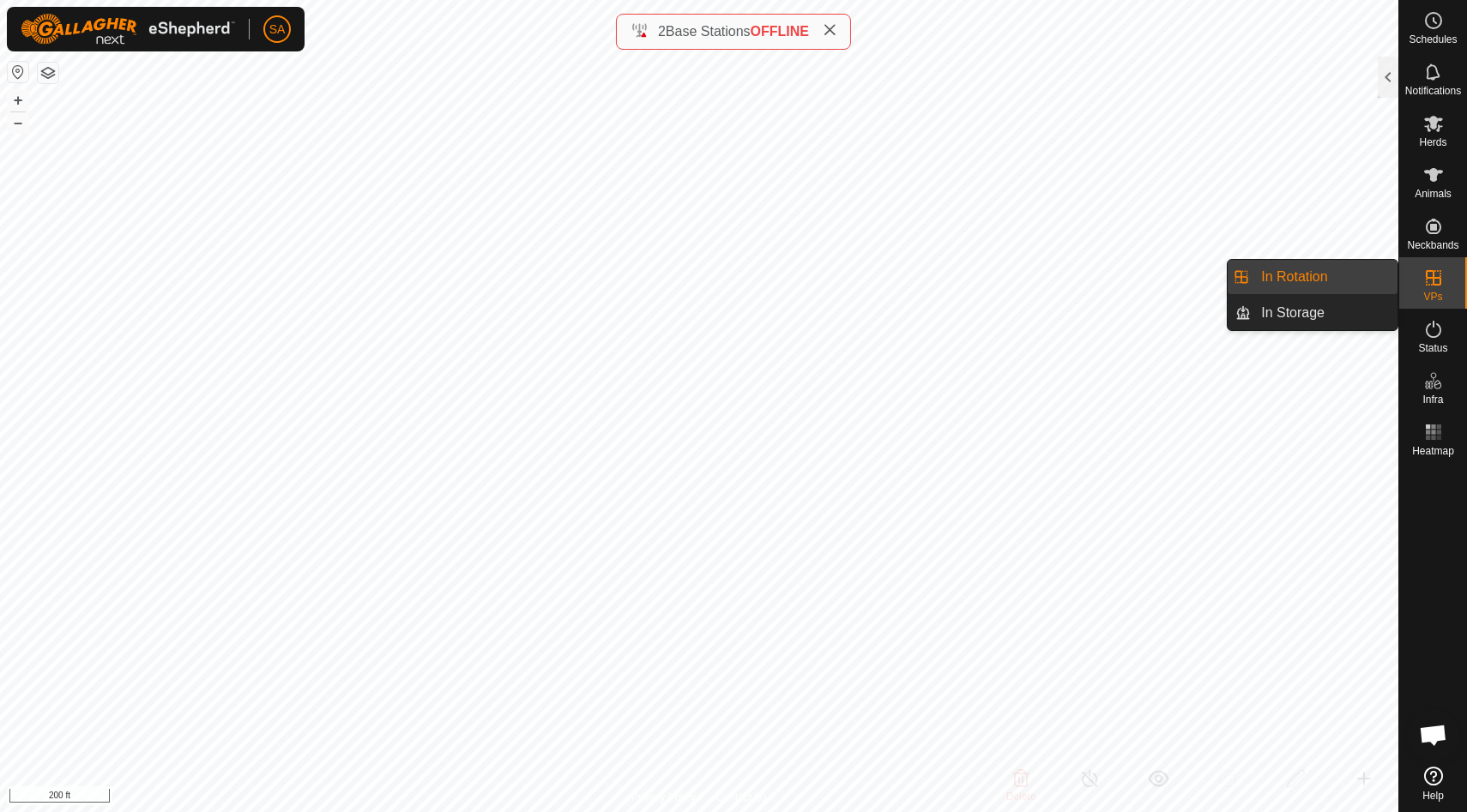
click at [1410, 277] on div "VPs" at bounding box center [1432, 283] width 67 height 51
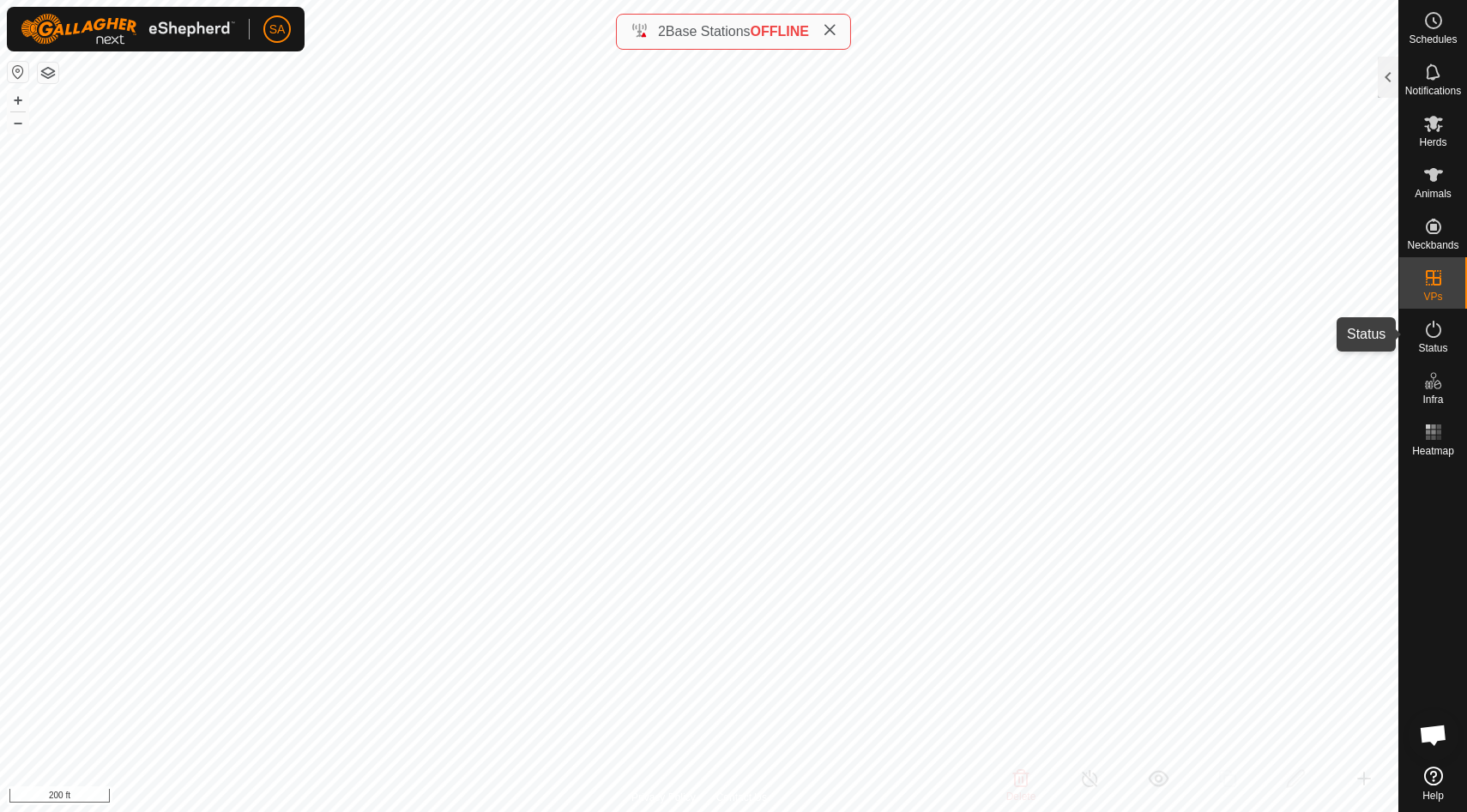
click at [1440, 344] on span "Status" at bounding box center [1432, 347] width 29 height 10
click at [1390, 83] on div at bounding box center [1388, 77] width 21 height 41
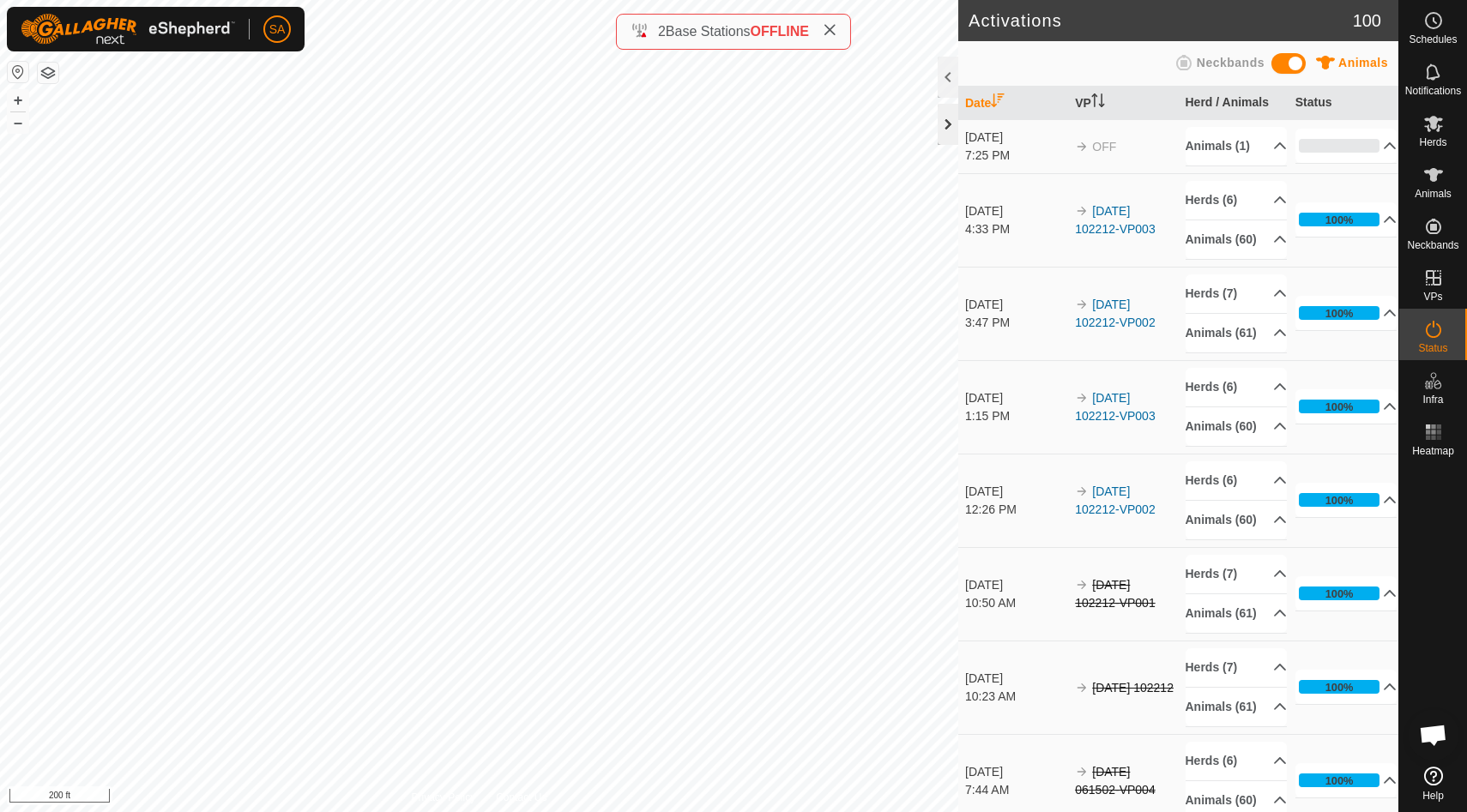
click at [955, 118] on div at bounding box center [947, 124] width 21 height 41
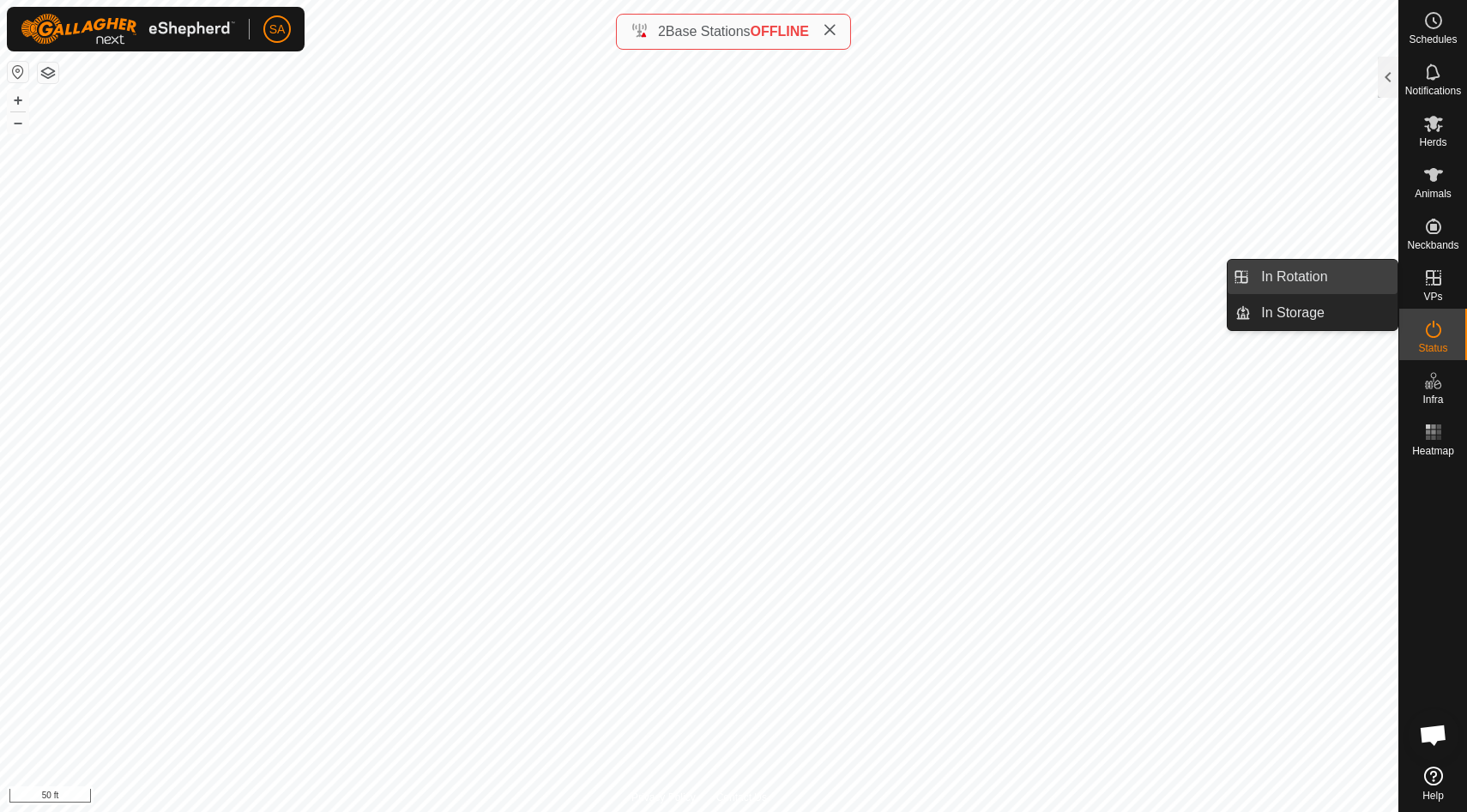
click at [1362, 280] on link "In Rotation" at bounding box center [1324, 277] width 147 height 35
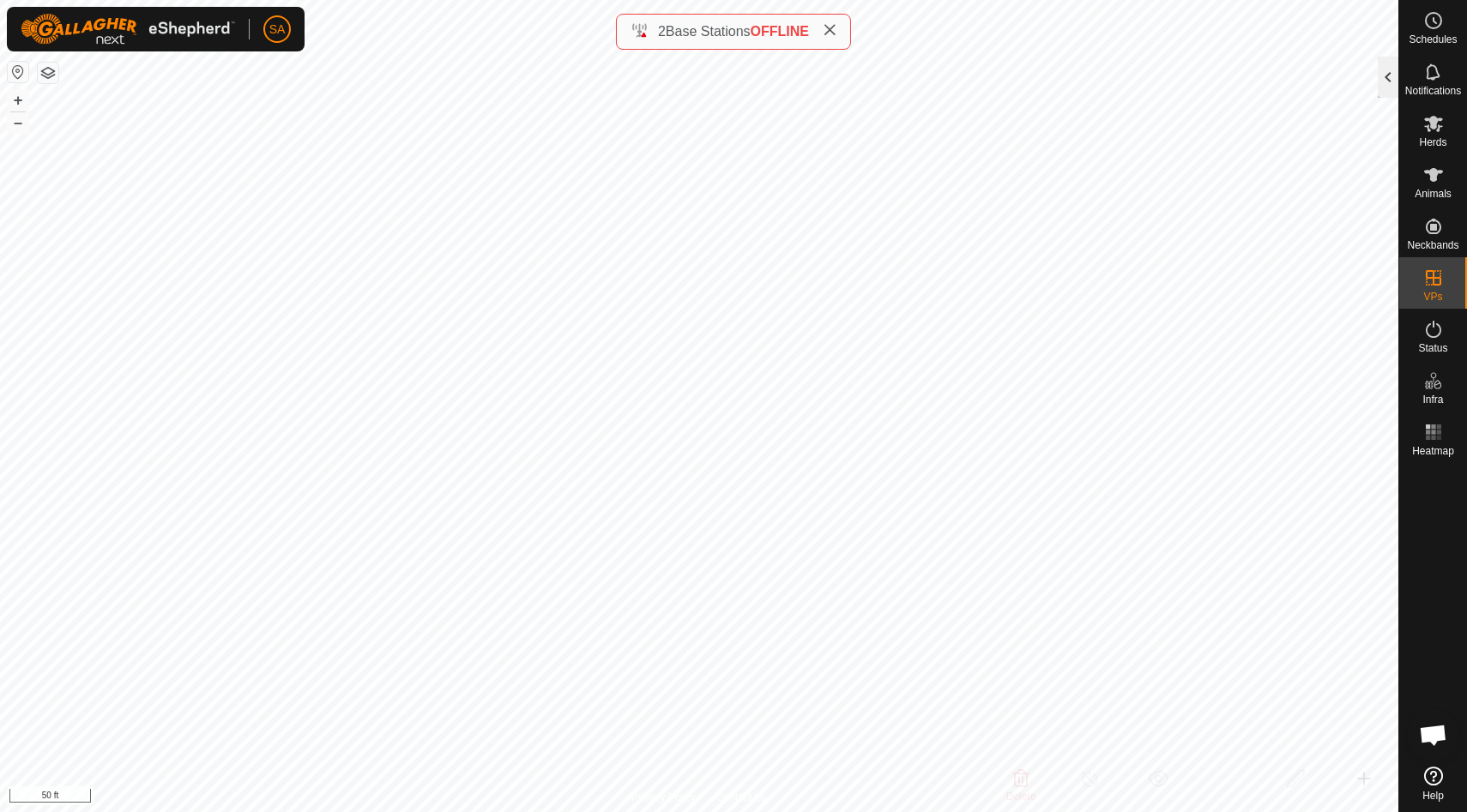
click at [1388, 89] on div at bounding box center [1388, 77] width 21 height 41
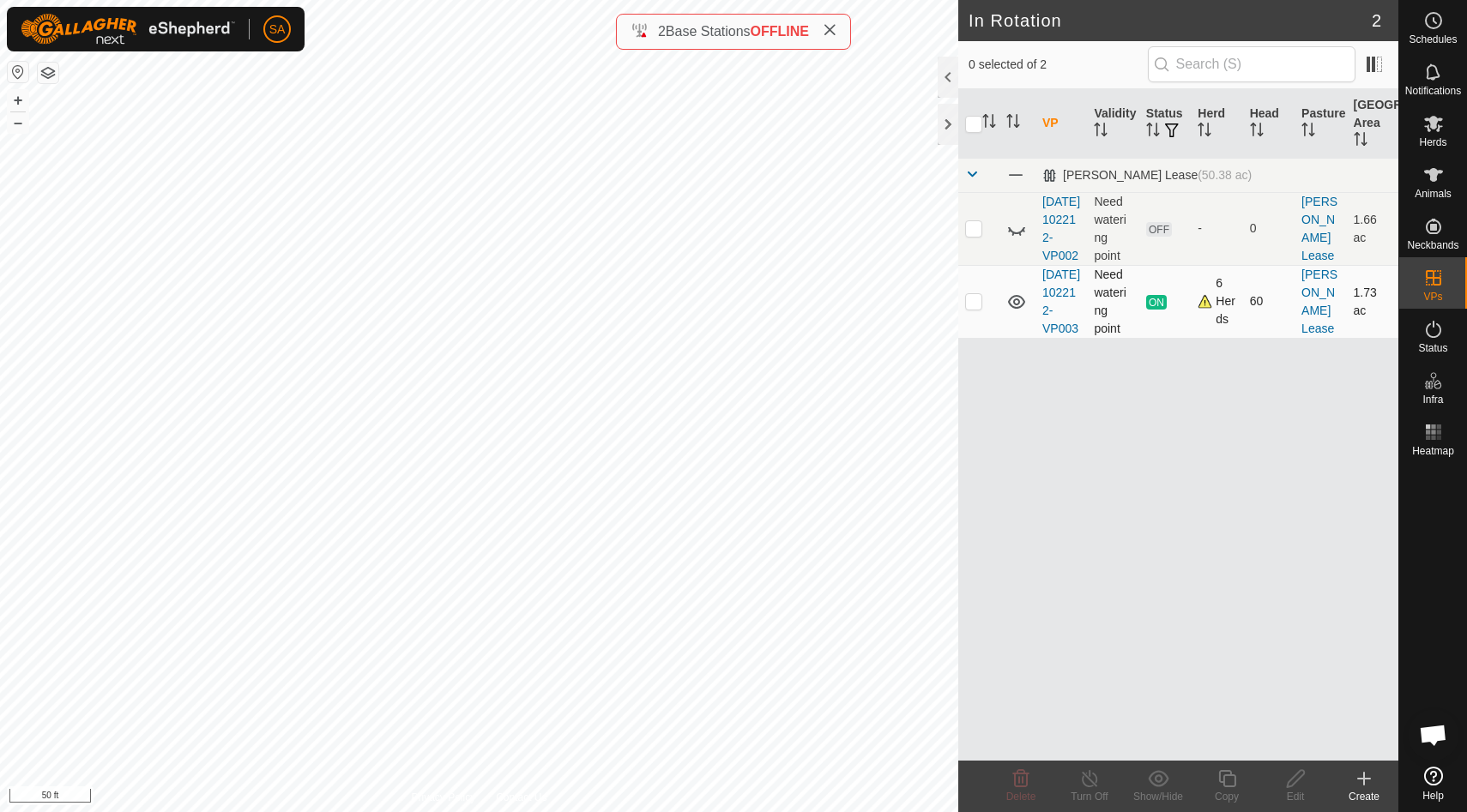
click at [974, 308] on p-checkbox at bounding box center [973, 301] width 17 height 14
click at [1230, 781] on icon at bounding box center [1227, 778] width 22 height 21
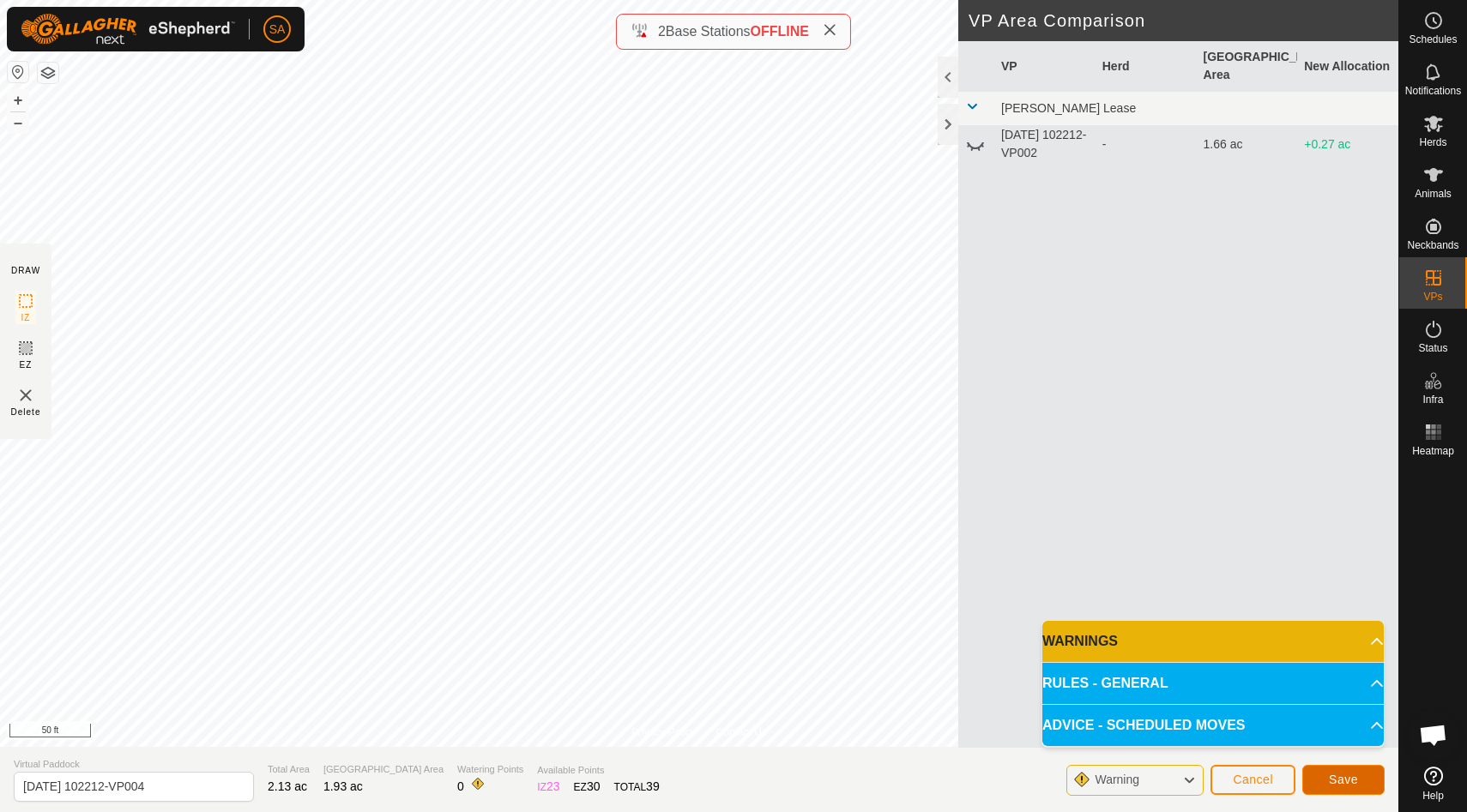
click at [1341, 774] on span "Save" at bounding box center [1343, 779] width 29 height 14
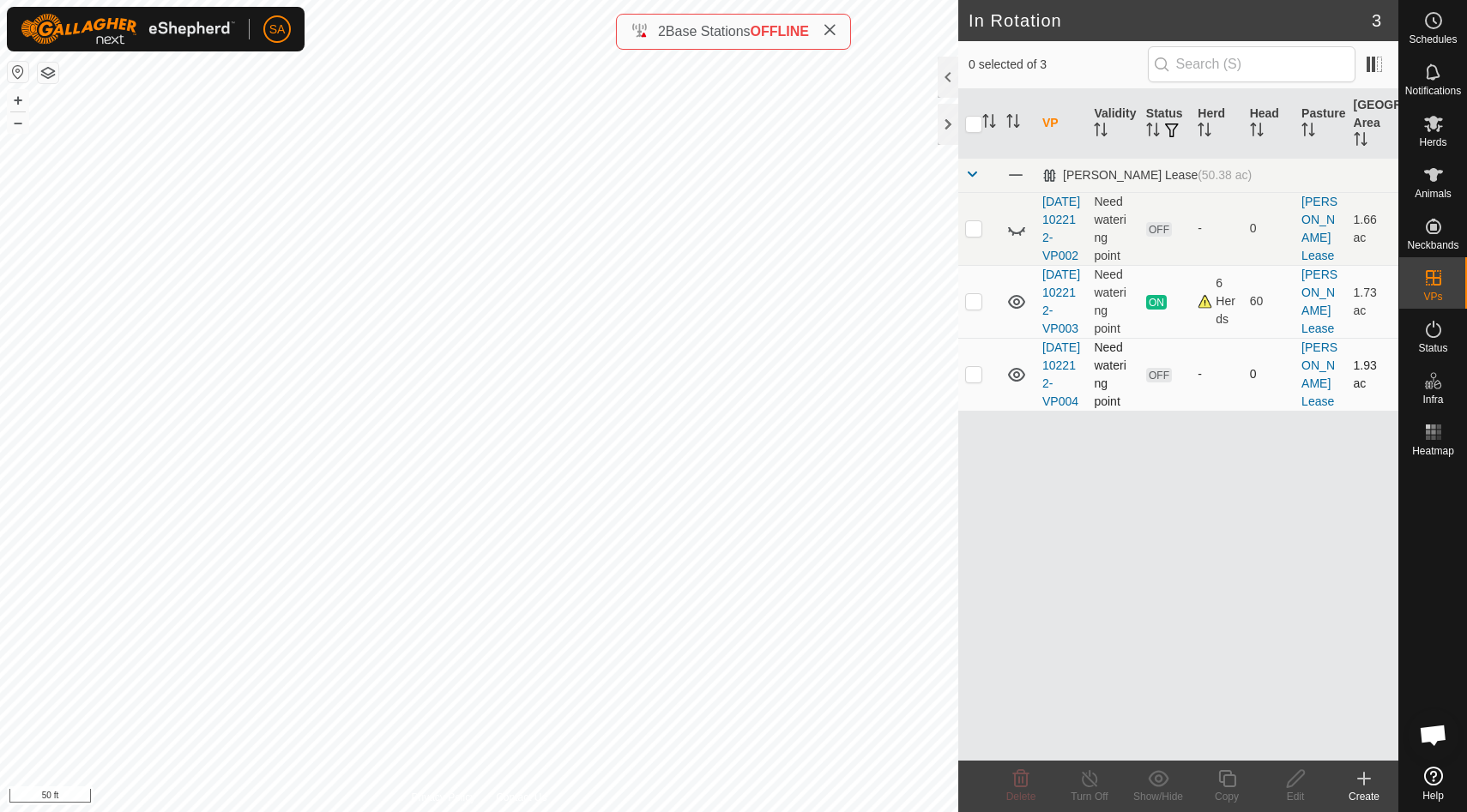
click at [976, 381] on p-checkbox at bounding box center [973, 374] width 17 height 14
click at [1228, 778] on div "SA Schedules Notifications Herds Animals Neckbands VPs Status Infra Heatmap Hel…" at bounding box center [733, 406] width 1467 height 812
click at [1225, 782] on icon at bounding box center [1227, 778] width 22 height 21
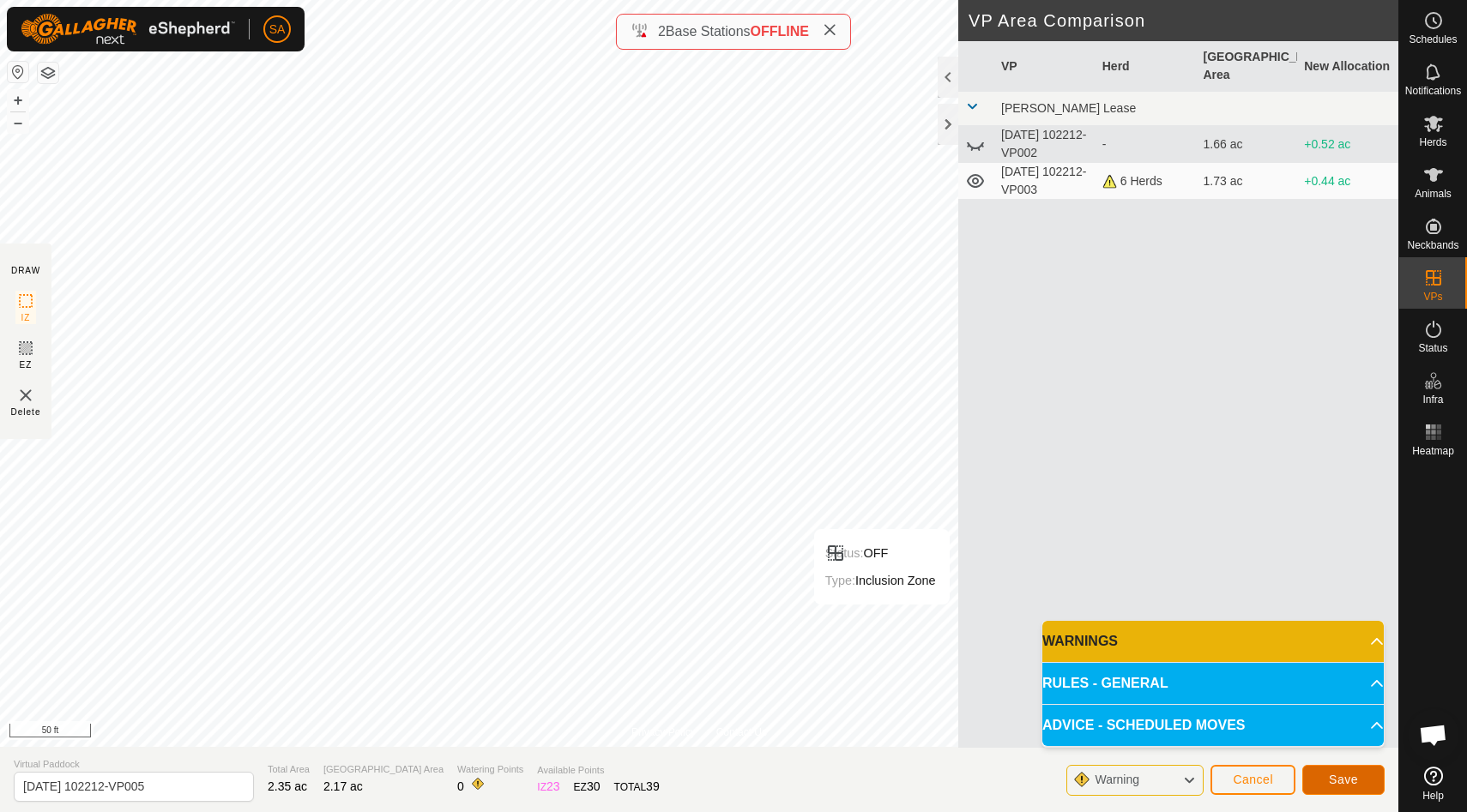
click at [1354, 779] on span "Save" at bounding box center [1343, 779] width 29 height 14
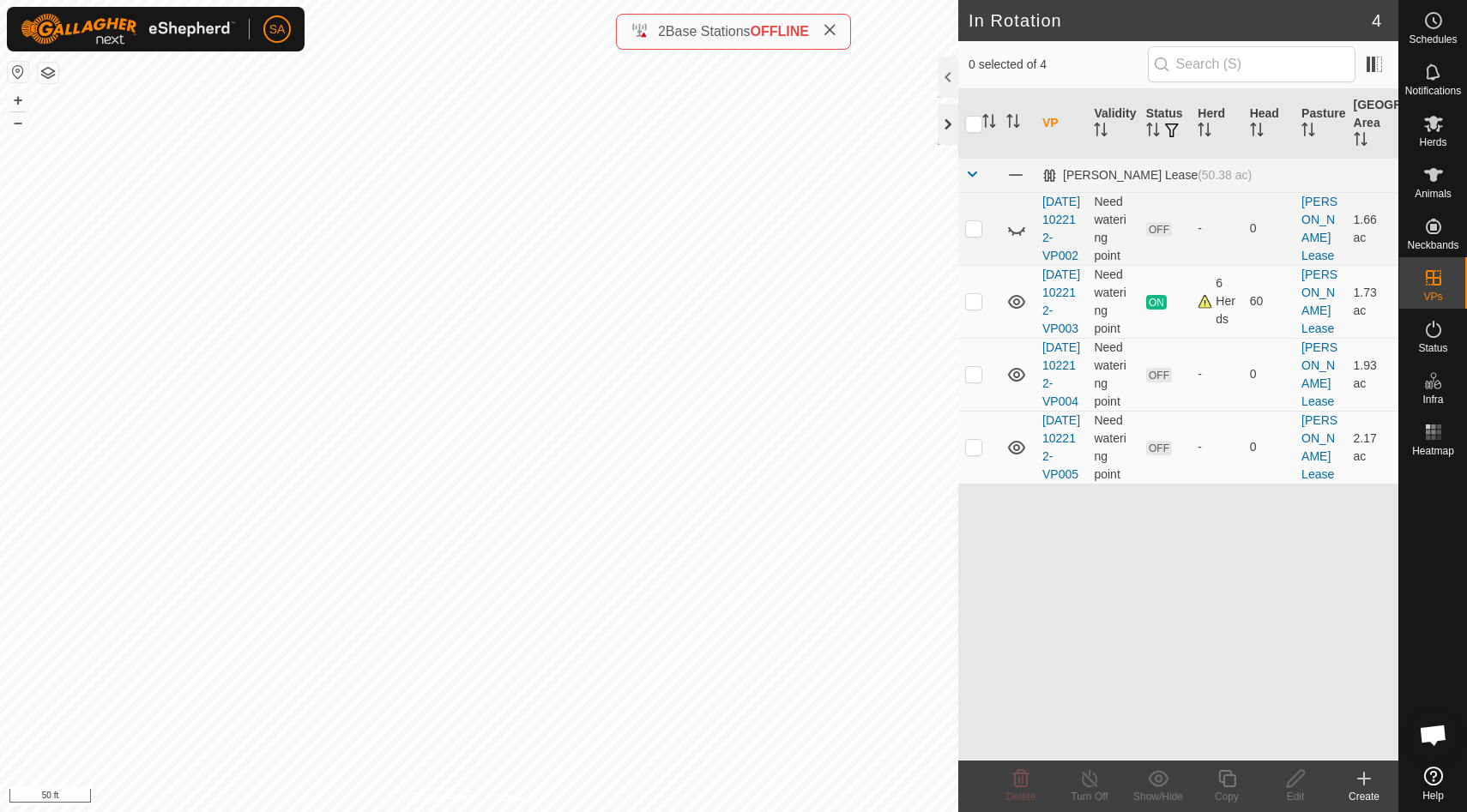
click at [950, 120] on div at bounding box center [947, 124] width 21 height 41
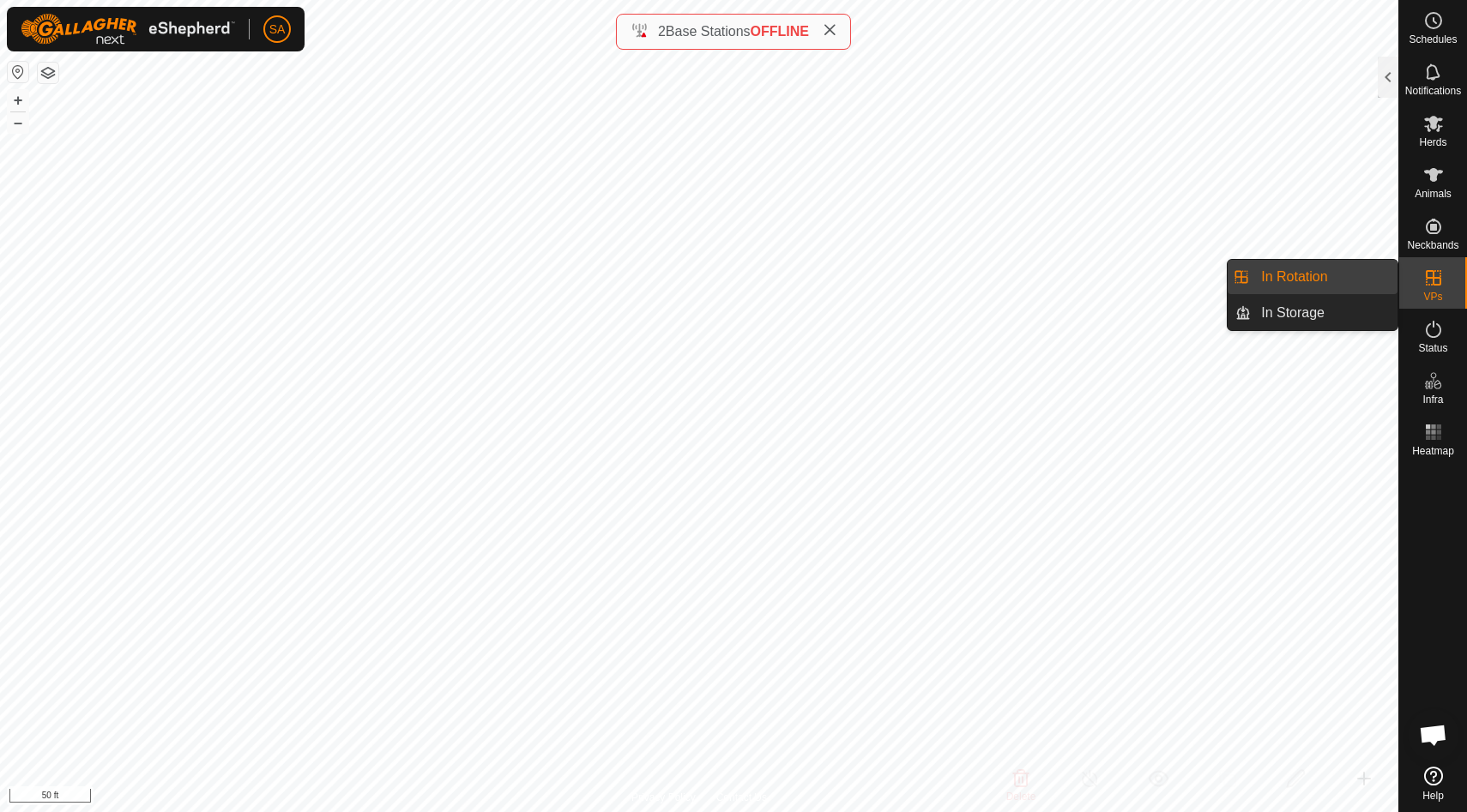
click at [1425, 290] on div "VPs" at bounding box center [1432, 283] width 67 height 51
click at [1374, 276] on link "In Rotation" at bounding box center [1324, 277] width 147 height 35
click at [1390, 67] on div at bounding box center [1388, 77] width 21 height 41
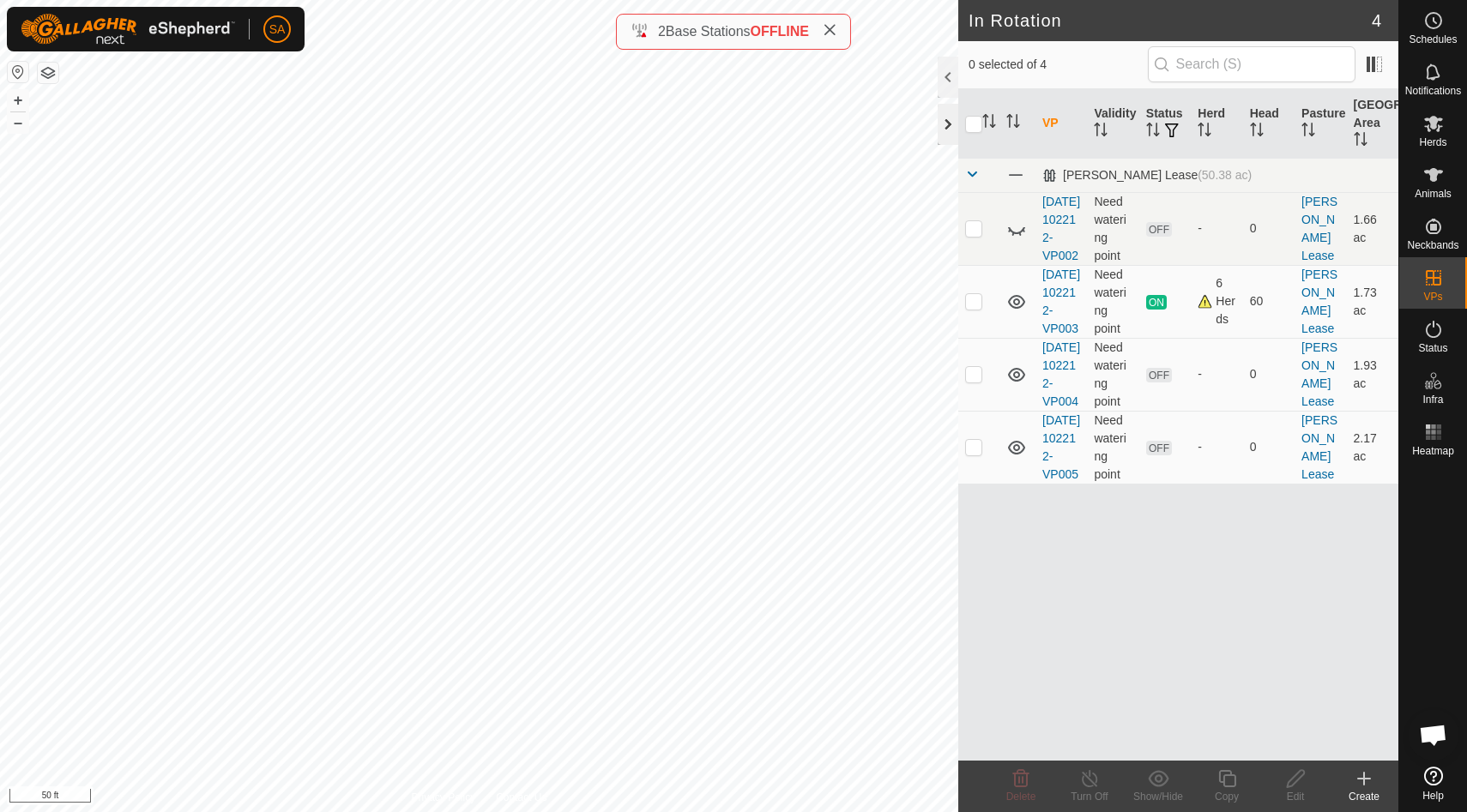
click at [943, 123] on div at bounding box center [947, 124] width 21 height 41
